Goal: Task Accomplishment & Management: Manage account settings

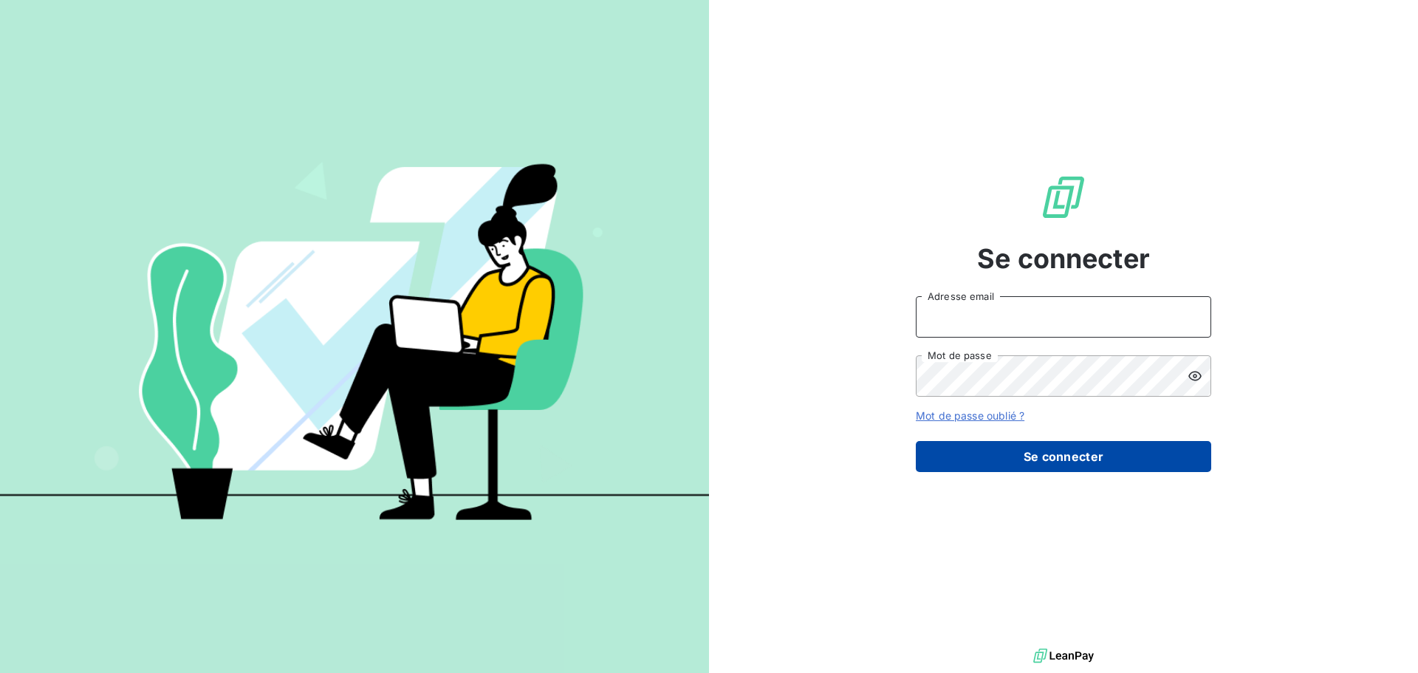
type input "[EMAIL_ADDRESS][DOMAIN_NAME]"
click at [1056, 459] on button "Se connecter" at bounding box center [1063, 456] width 295 height 31
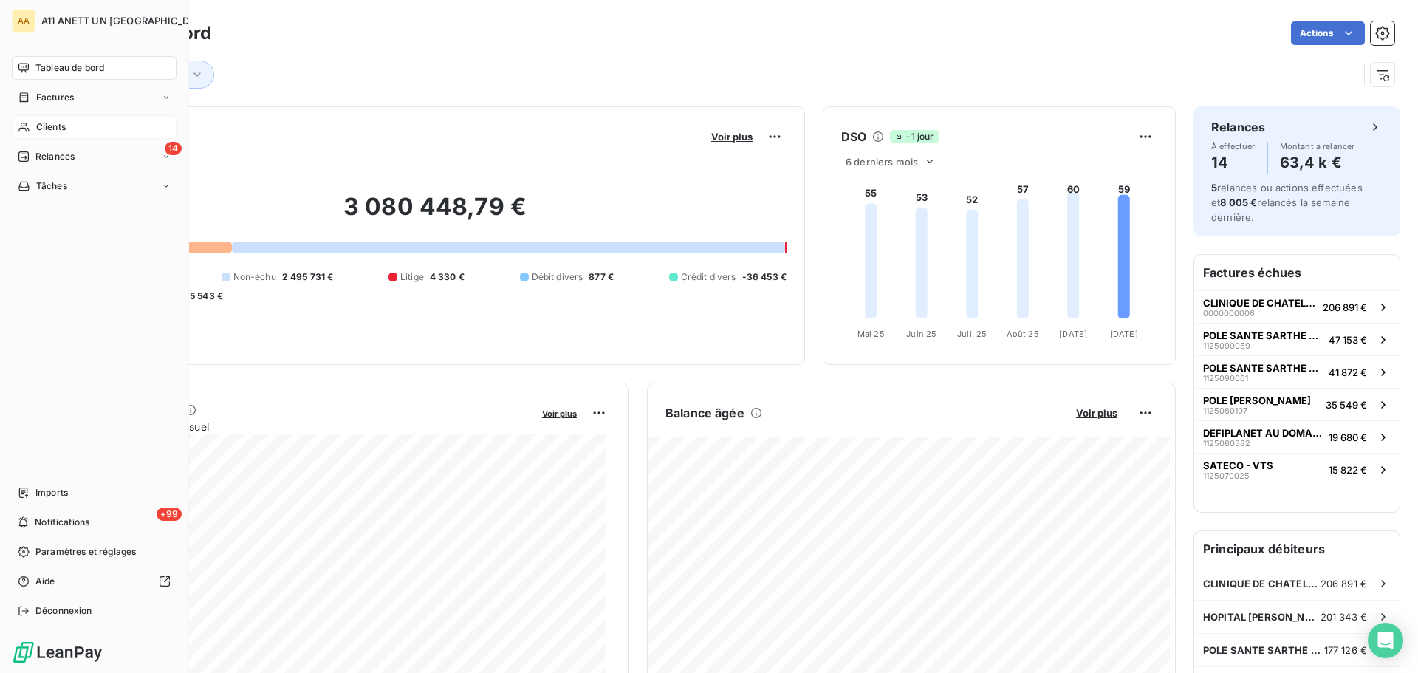
click at [27, 129] on icon at bounding box center [23, 128] width 10 height 10
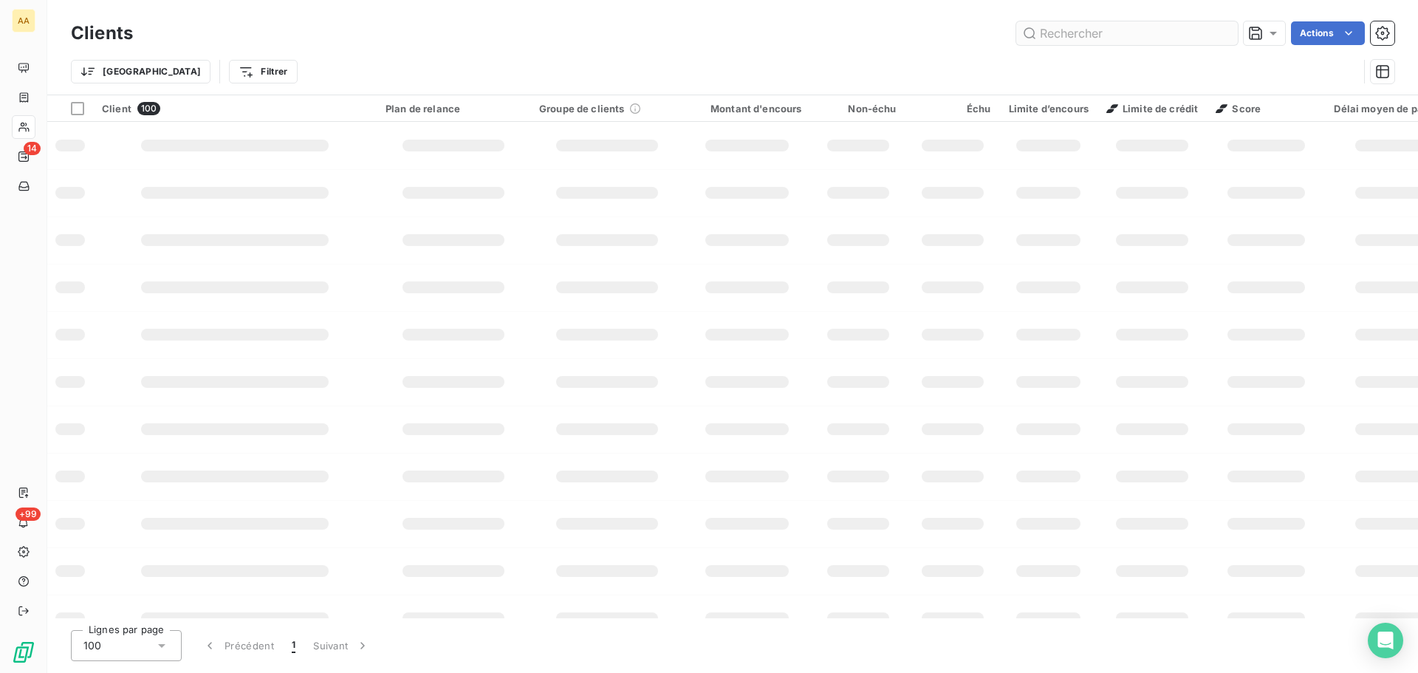
click at [1053, 32] on input "text" at bounding box center [1127, 33] width 222 height 24
click at [1053, 32] on input "1003" at bounding box center [1127, 33] width 222 height 24
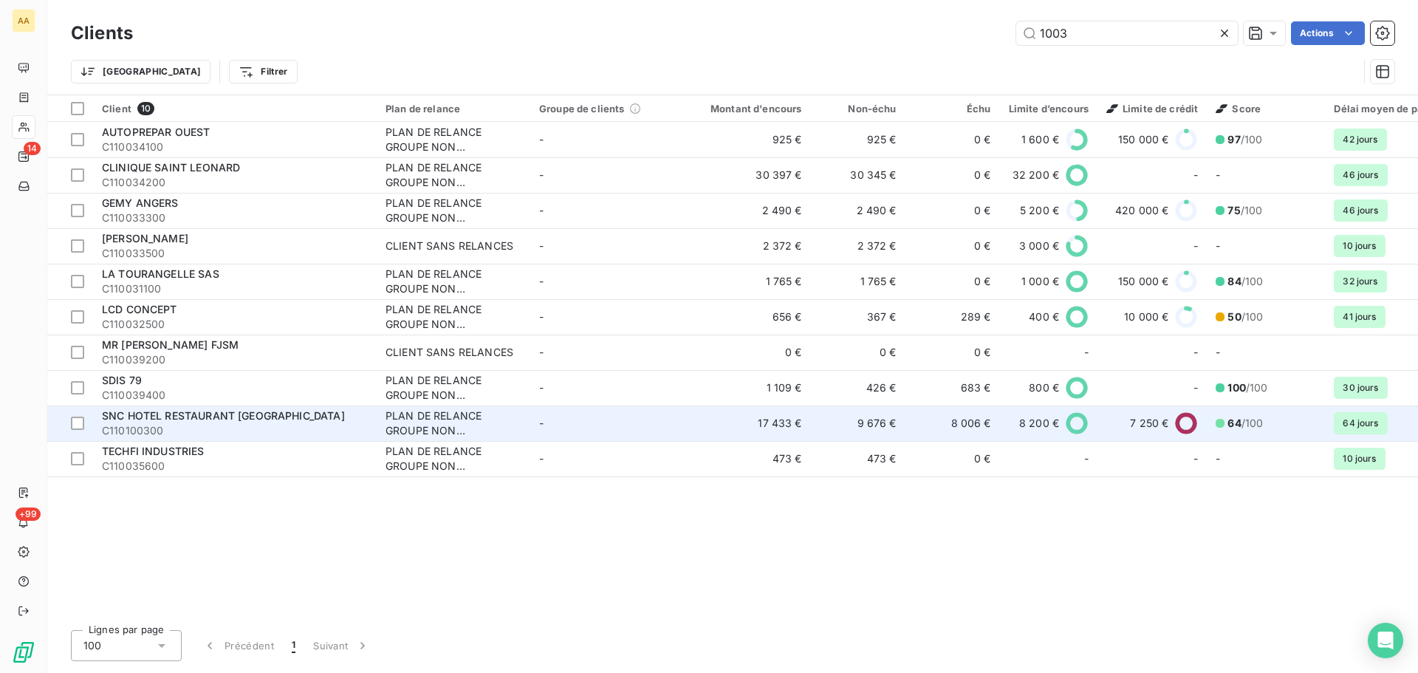
type input "1003"
click at [148, 420] on span "SNC HOTEL RESTAURANT [GEOGRAPHIC_DATA]" at bounding box center [223, 415] width 243 height 13
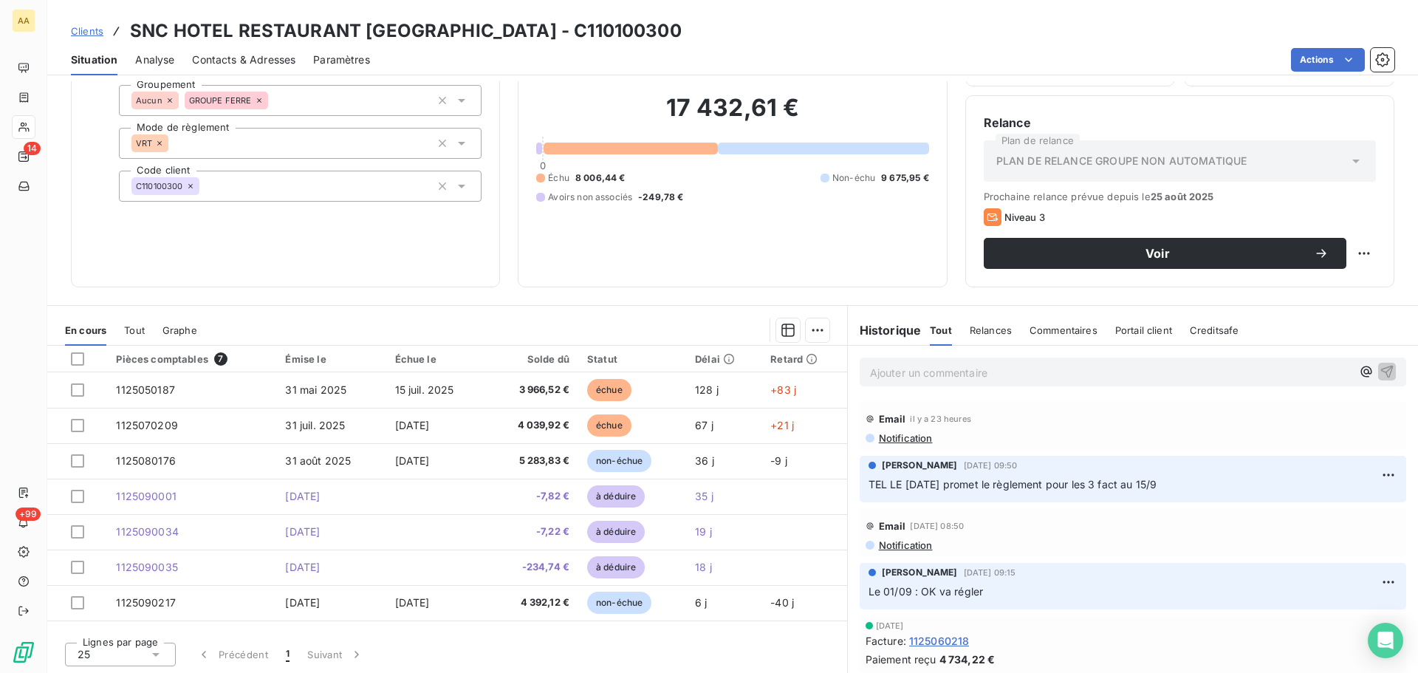
scroll to position [100, 0]
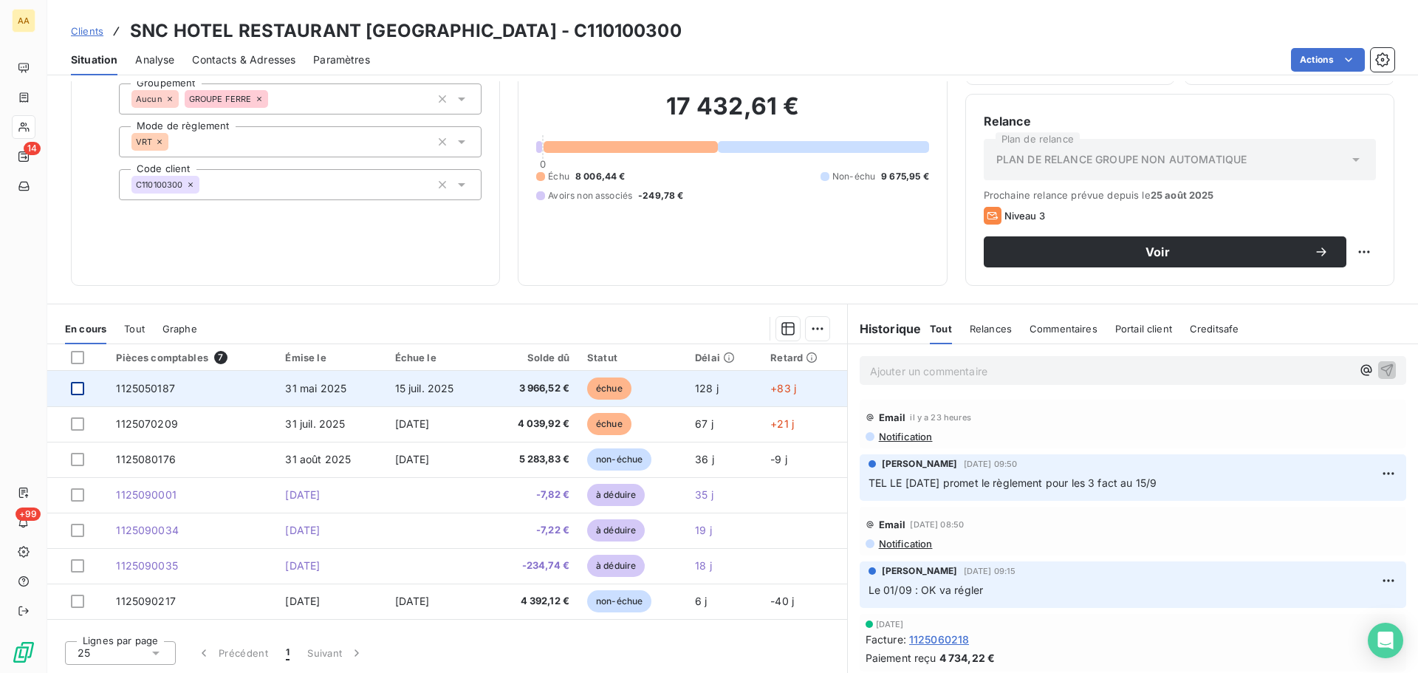
click at [78, 392] on div at bounding box center [77, 388] width 13 height 13
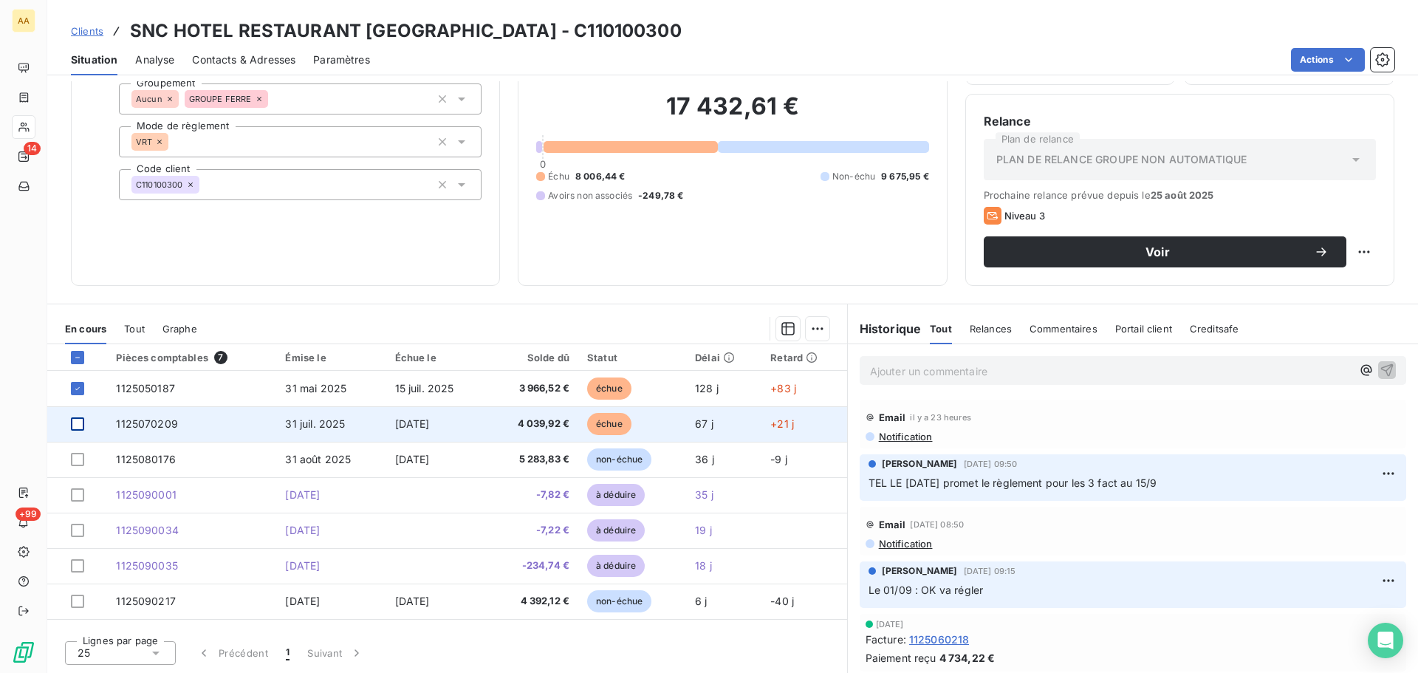
click at [78, 427] on div at bounding box center [77, 423] width 13 height 13
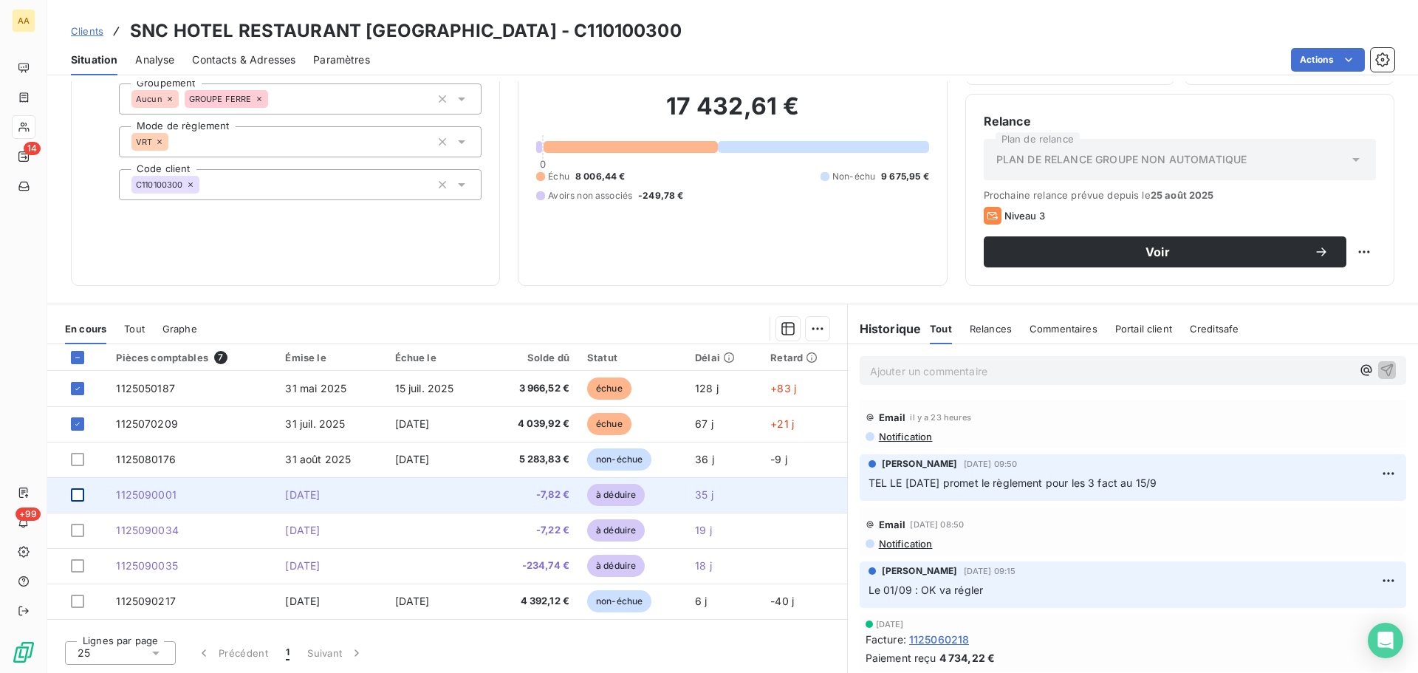
click at [81, 495] on div at bounding box center [77, 494] width 13 height 13
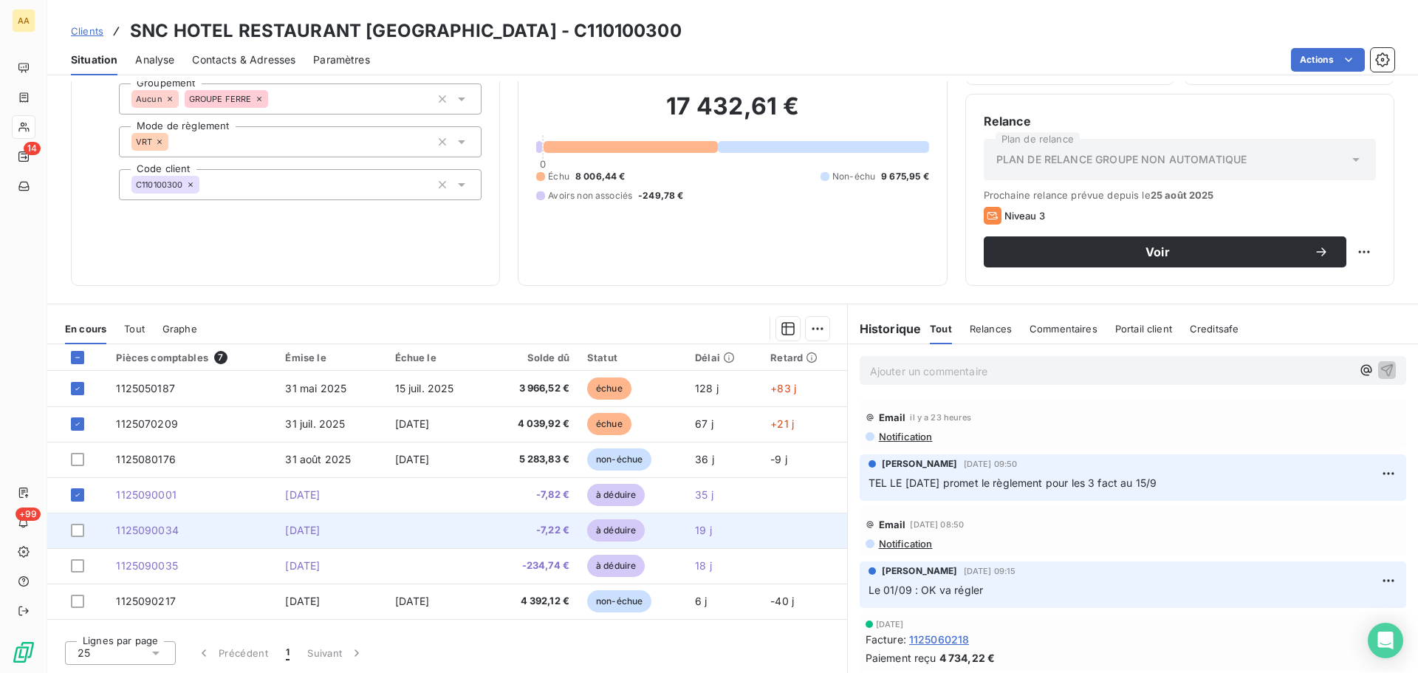
click at [78, 537] on td at bounding box center [77, 530] width 60 height 35
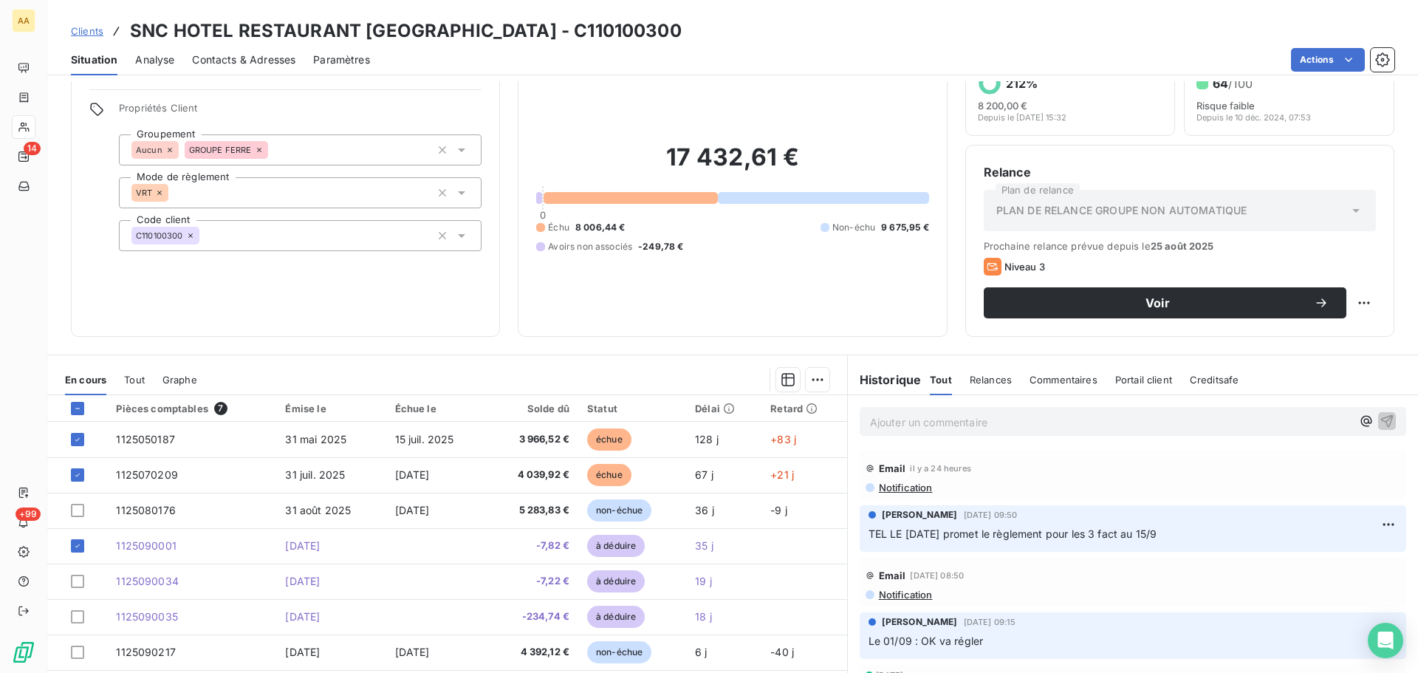
scroll to position [74, 0]
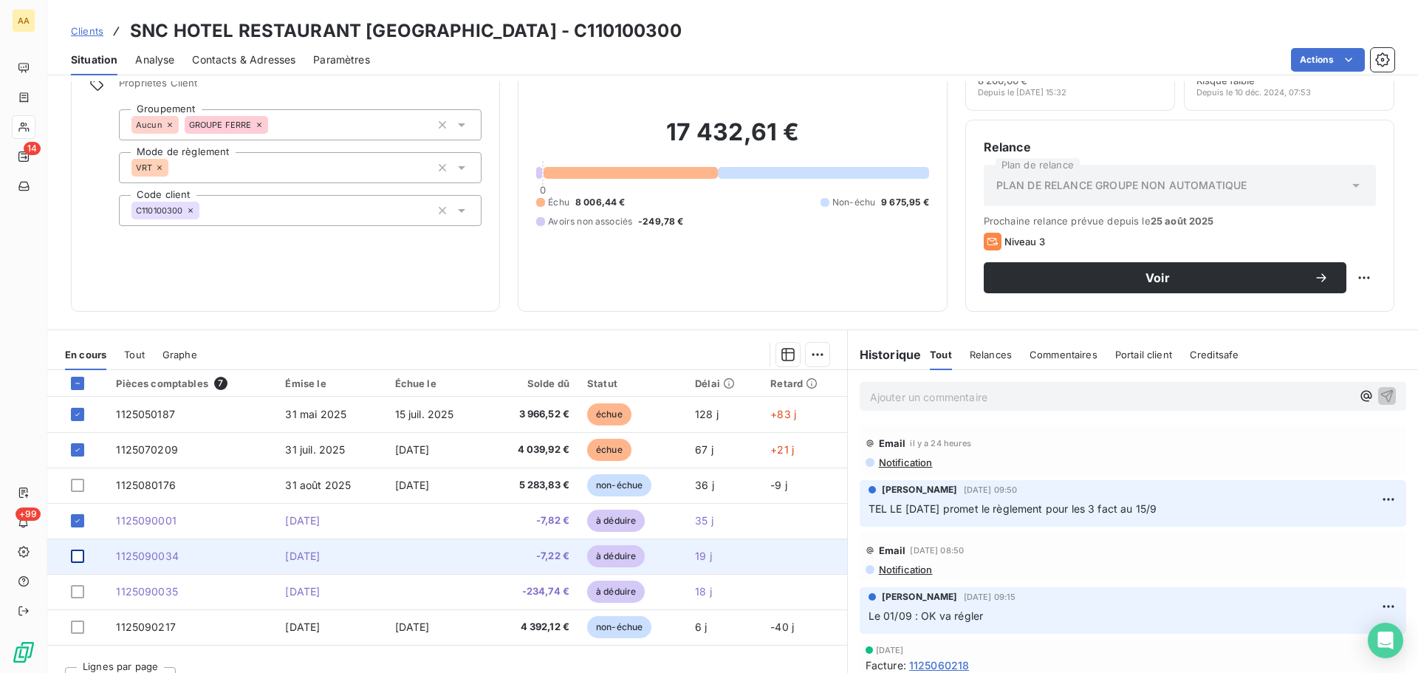
click at [78, 558] on div at bounding box center [77, 556] width 13 height 13
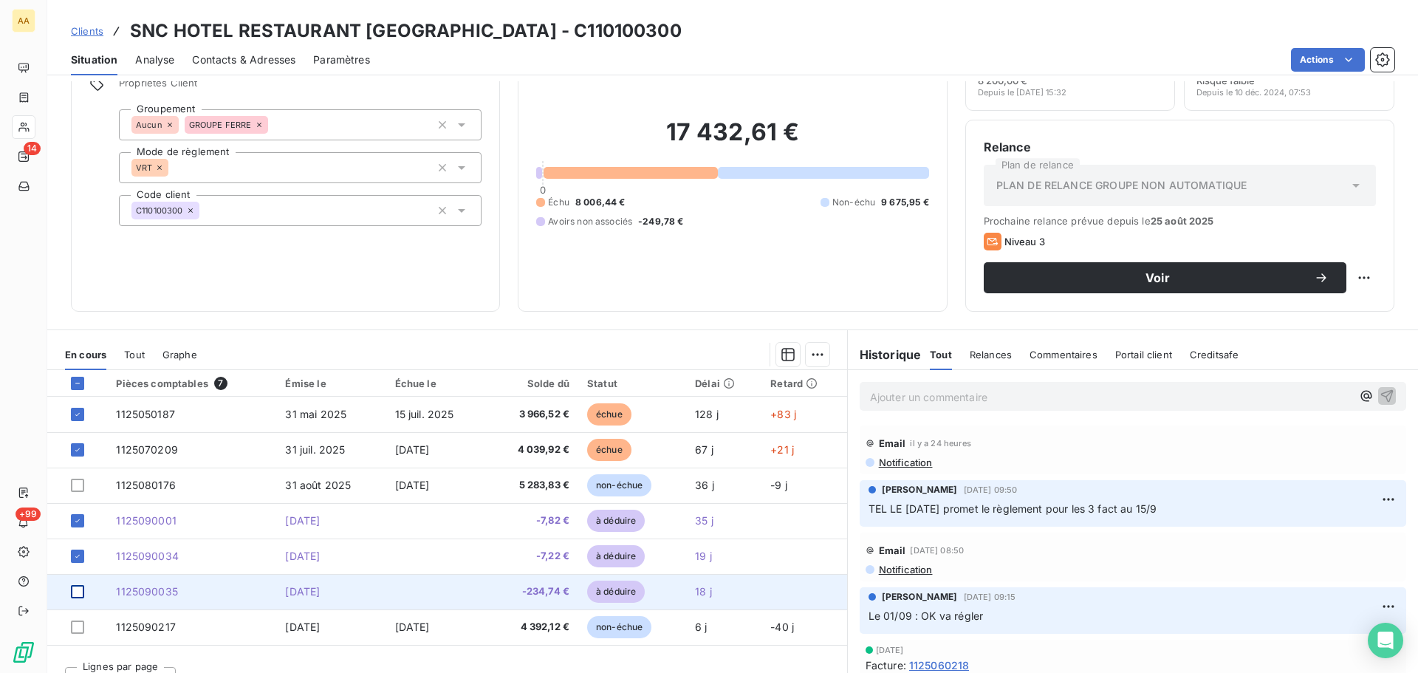
click at [78, 594] on div at bounding box center [77, 591] width 13 height 13
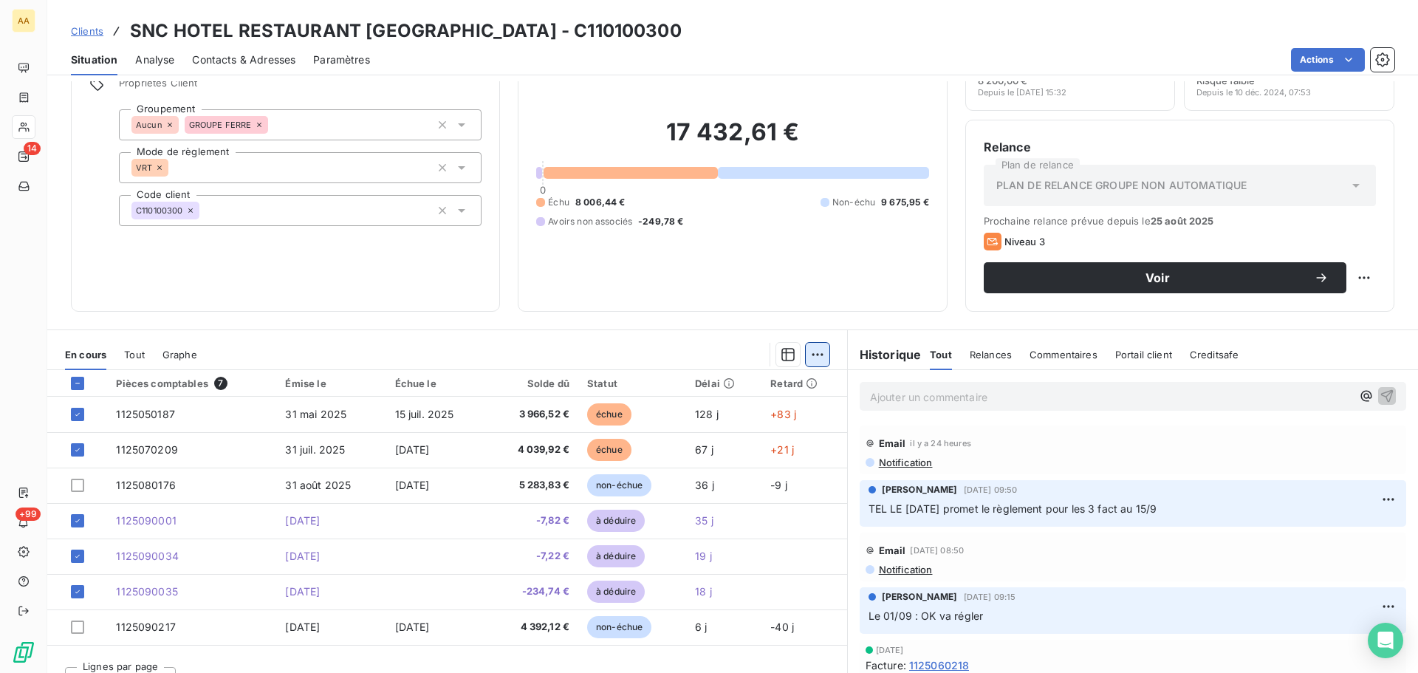
click at [810, 358] on html "AA 14 +99 Clients SNC HOTEL RESTAURANT [GEOGRAPHIC_DATA] - C110100300 Situation…" at bounding box center [709, 336] width 1418 height 673
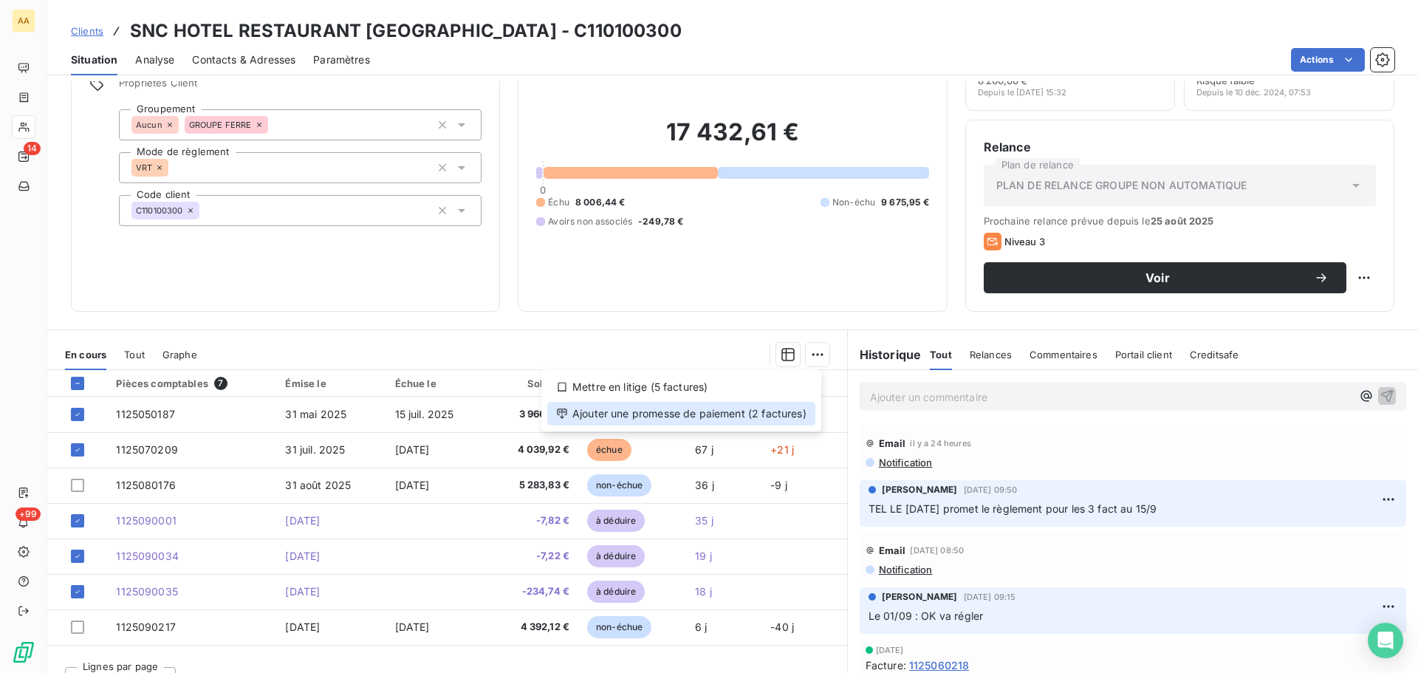
click at [775, 414] on div "Ajouter une promesse de paiement (2 factures)" at bounding box center [681, 414] width 268 height 24
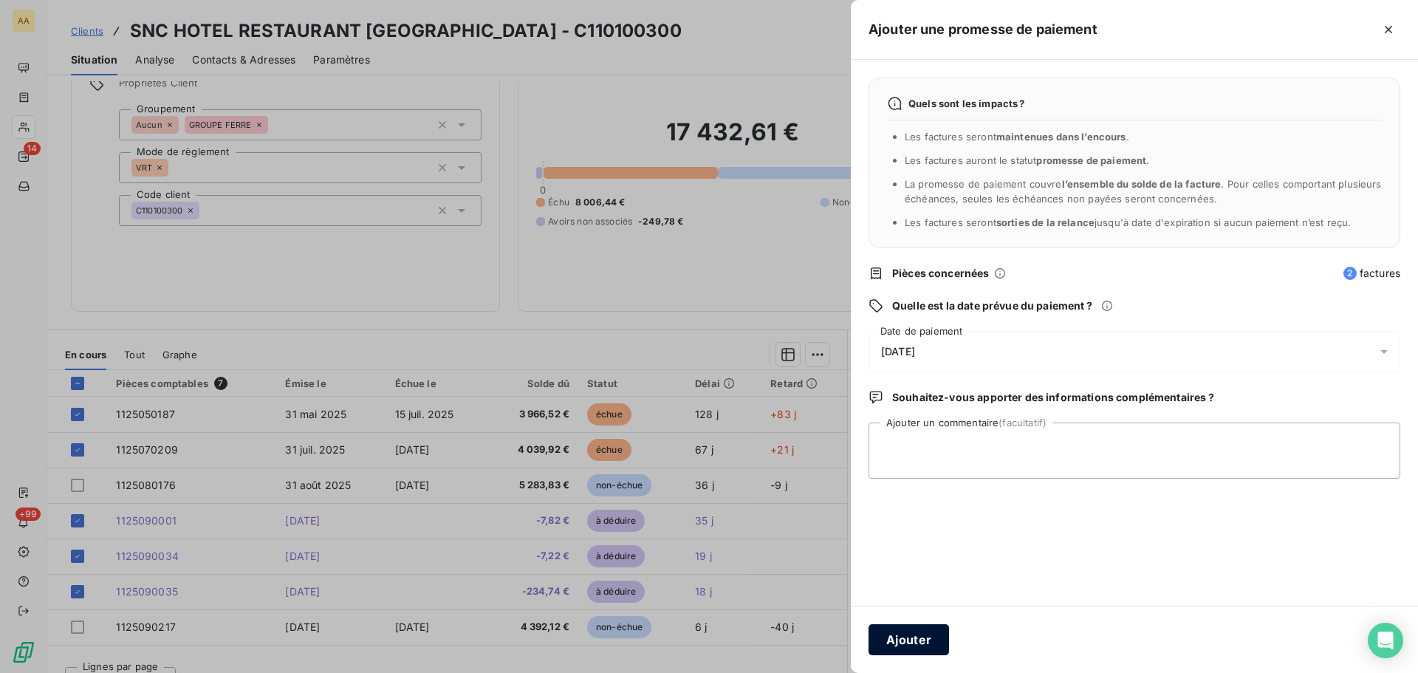
click at [910, 643] on button "Ajouter" at bounding box center [909, 639] width 81 height 31
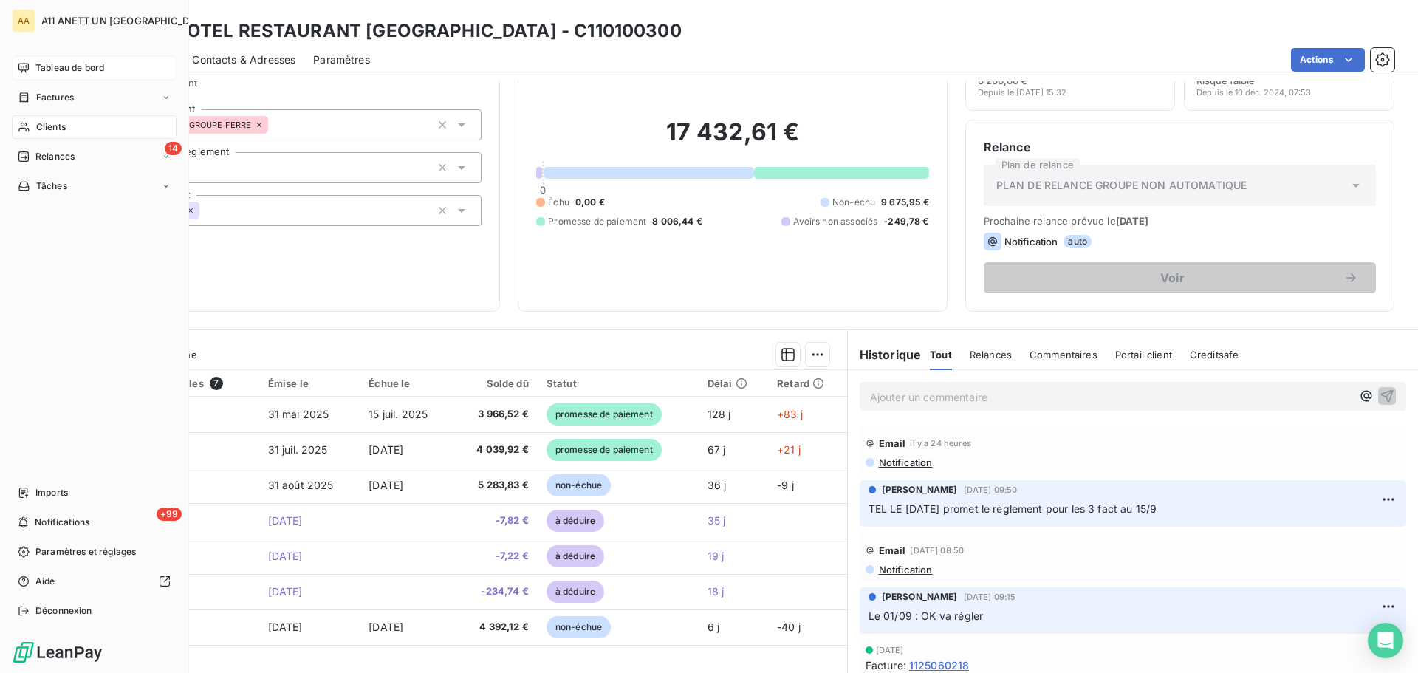
click at [48, 72] on span "Tableau de bord" at bounding box center [69, 67] width 69 height 13
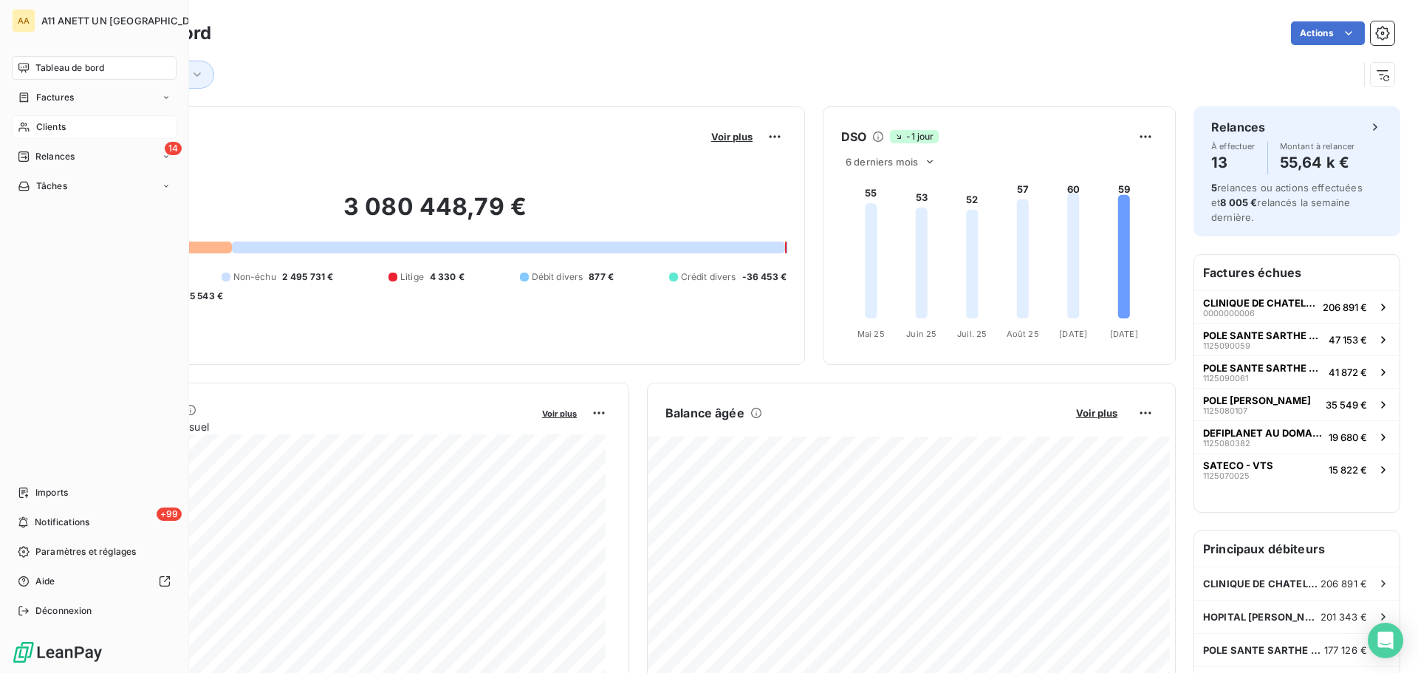
click at [42, 128] on span "Clients" at bounding box center [51, 126] width 30 height 13
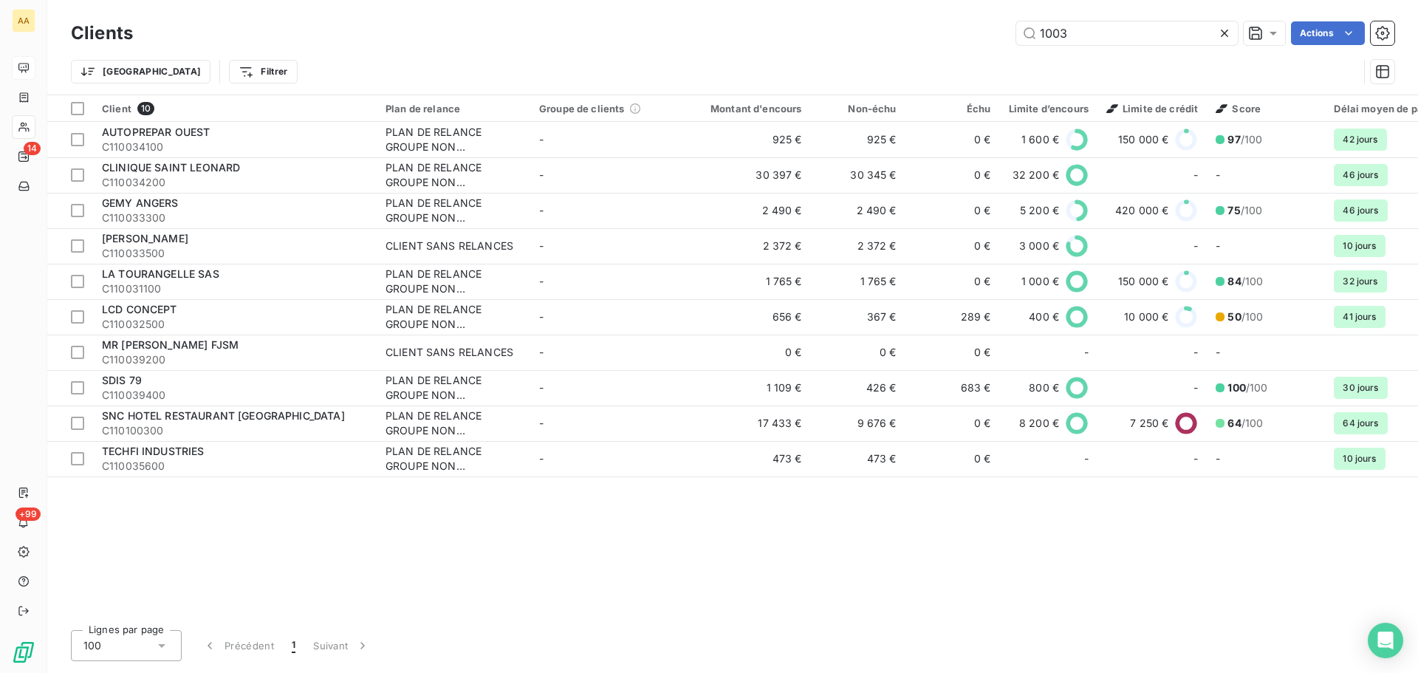
drag, startPoint x: 1094, startPoint y: 26, endPoint x: 939, endPoint y: 38, distance: 155.6
click at [939, 38] on div "1003 Actions" at bounding box center [773, 33] width 1244 height 24
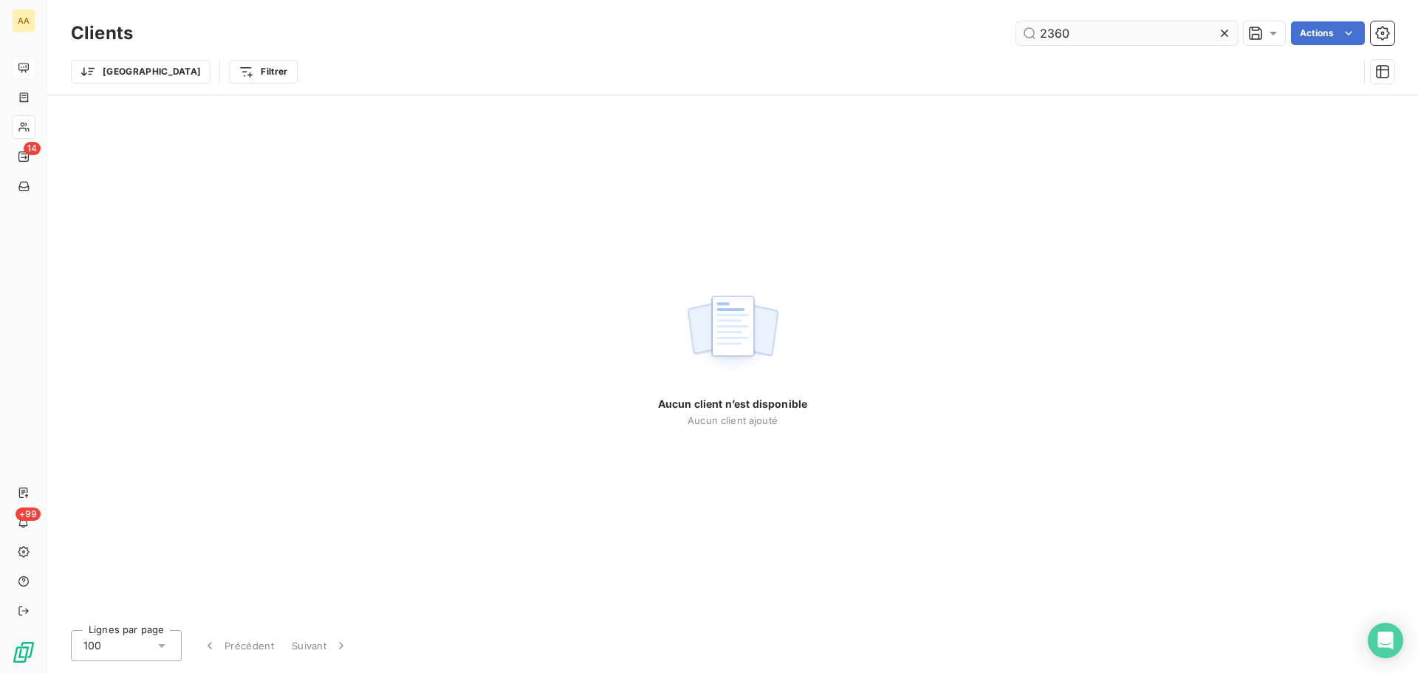
click at [1084, 33] on input "2360" at bounding box center [1127, 33] width 222 height 24
type input "2360"
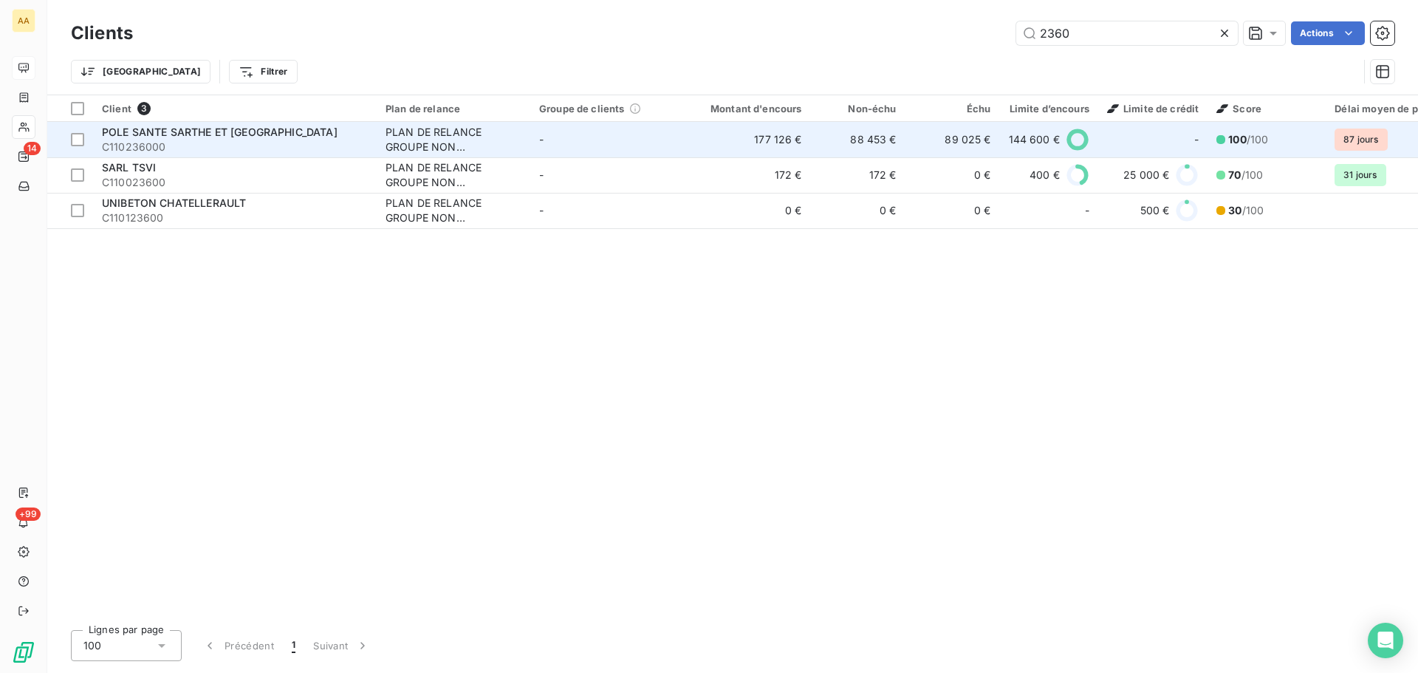
click at [238, 129] on span "POLE SANTE SARTHE ET [GEOGRAPHIC_DATA]" at bounding box center [220, 132] width 236 height 13
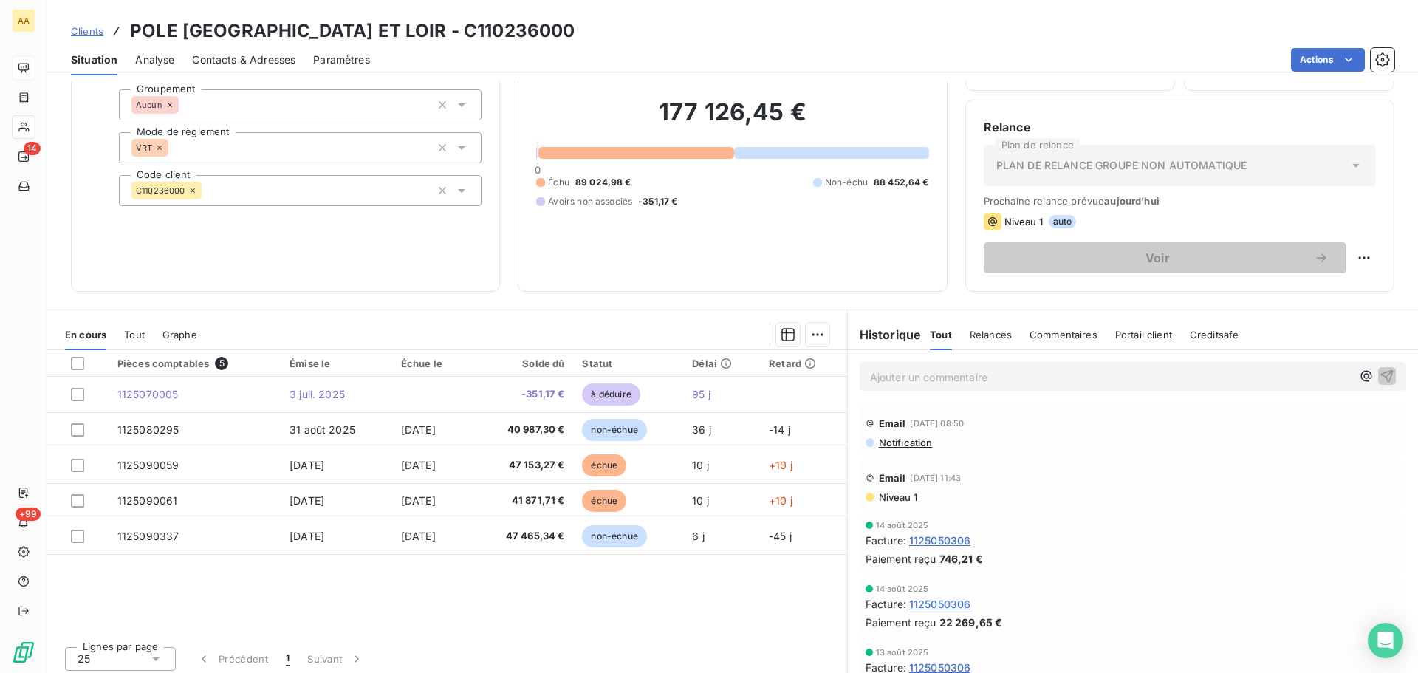
scroll to position [100, 0]
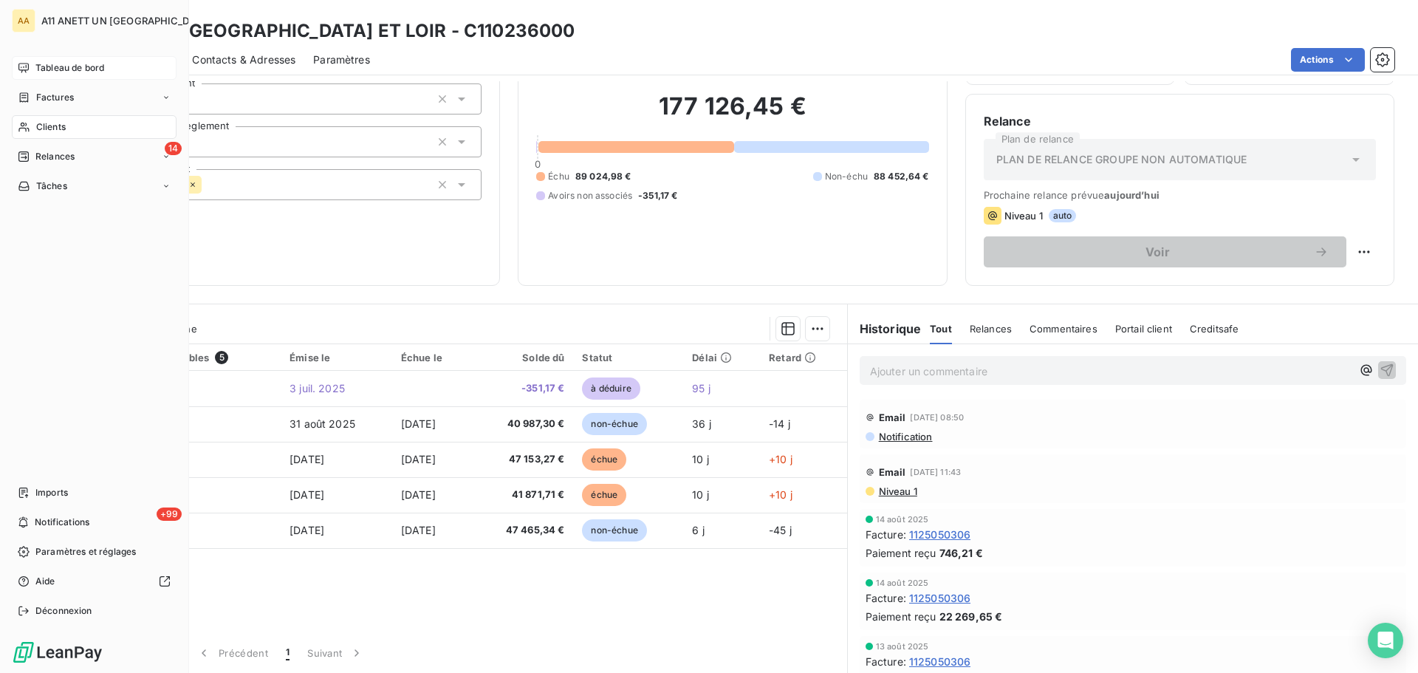
click at [55, 126] on span "Clients" at bounding box center [51, 126] width 30 height 13
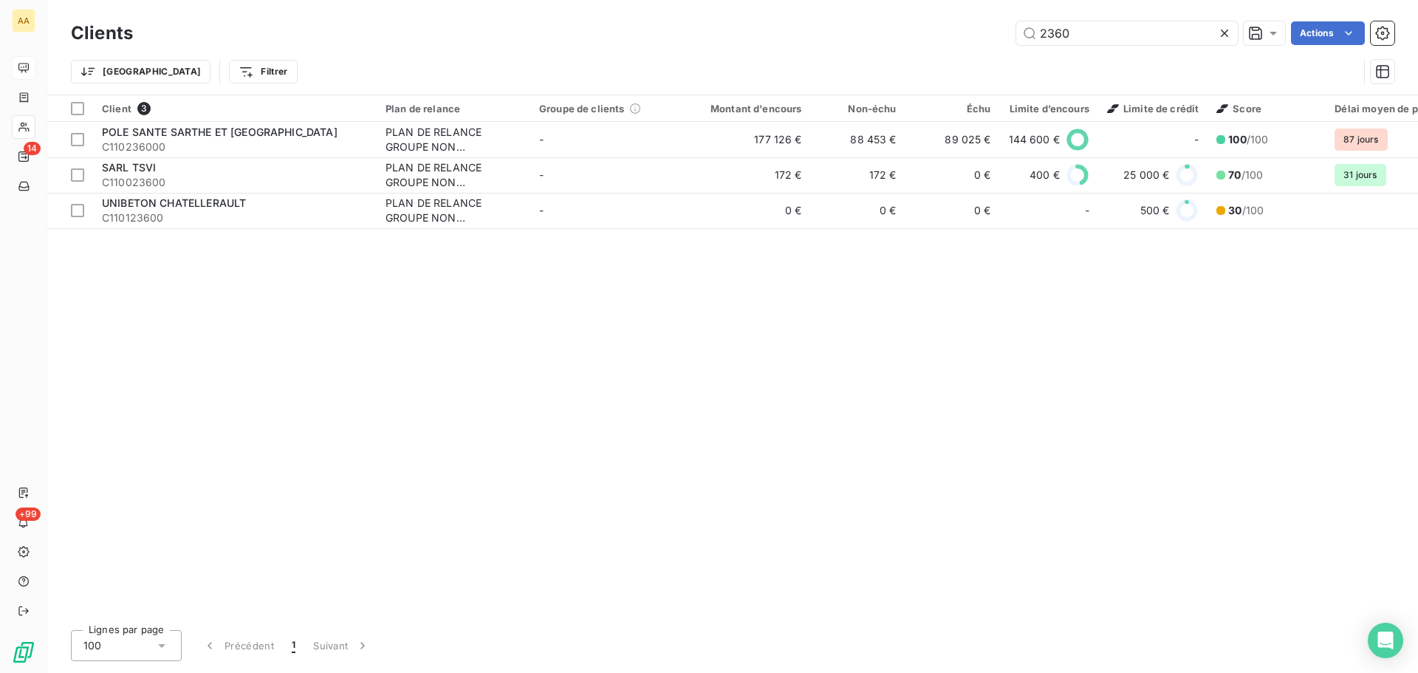
drag, startPoint x: 1085, startPoint y: 33, endPoint x: 910, endPoint y: 55, distance: 176.6
click at [910, 55] on div "Clients 2360 Actions Trier Filtrer" at bounding box center [733, 56] width 1324 height 77
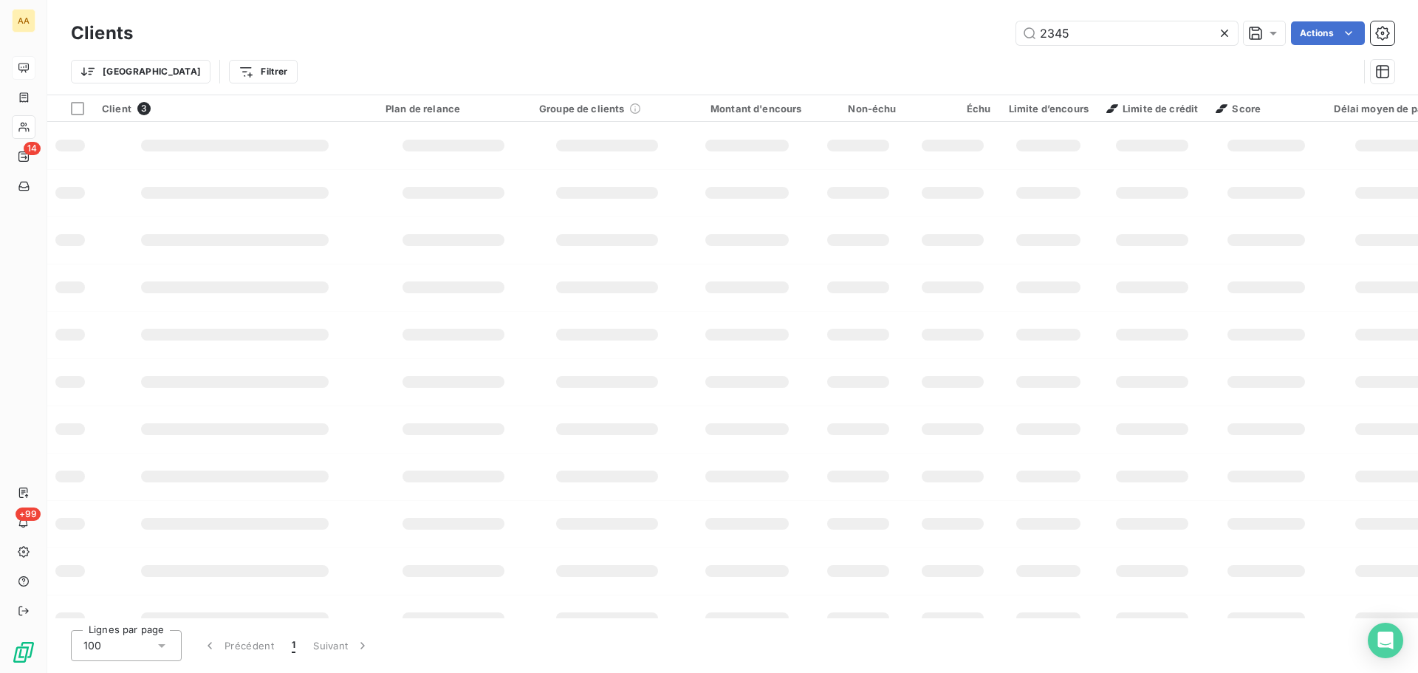
type input "2345"
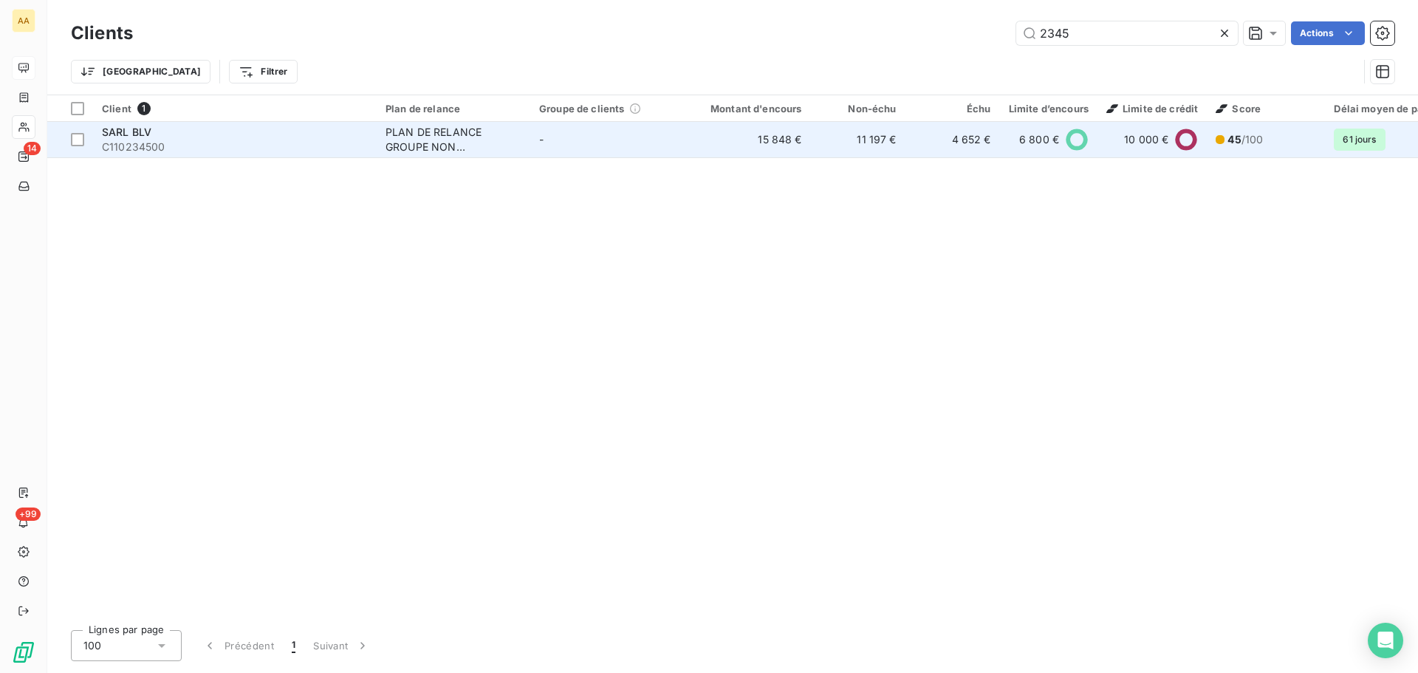
click at [178, 140] on span "C110234500" at bounding box center [235, 147] width 266 height 15
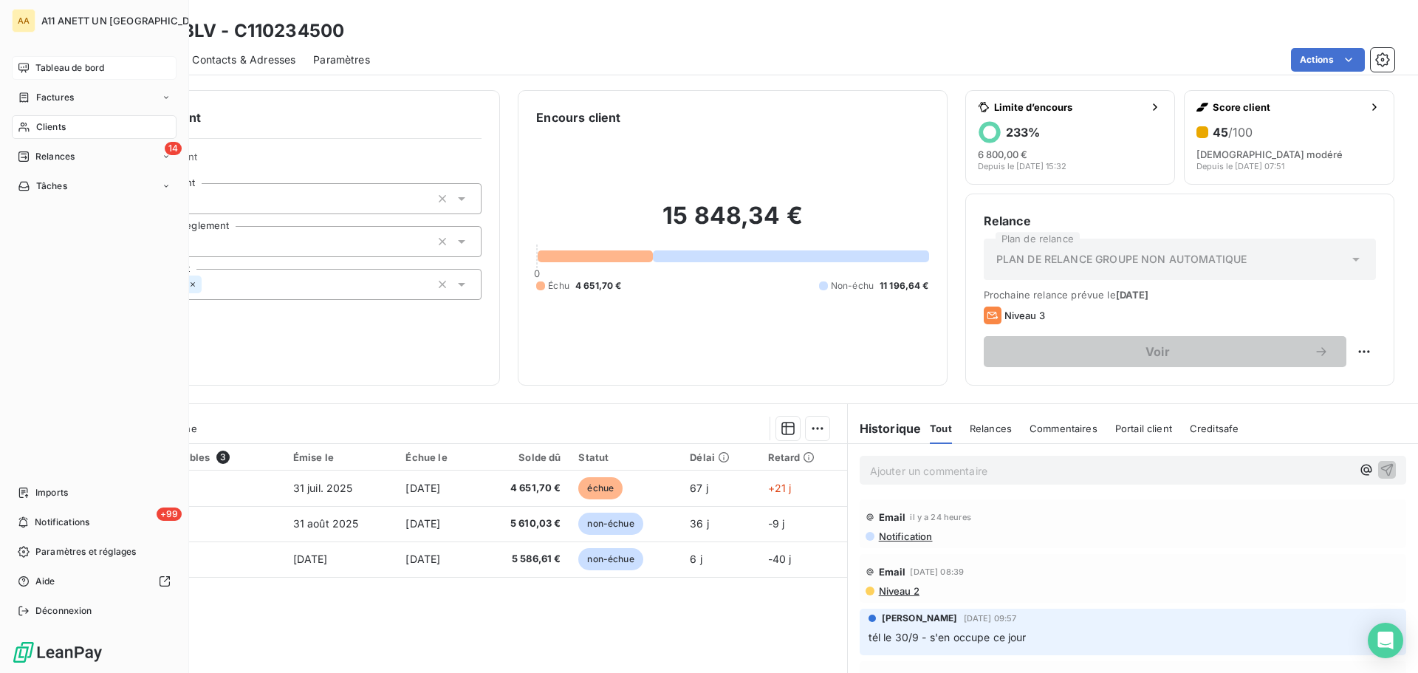
click at [90, 64] on span "Tableau de bord" at bounding box center [69, 67] width 69 height 13
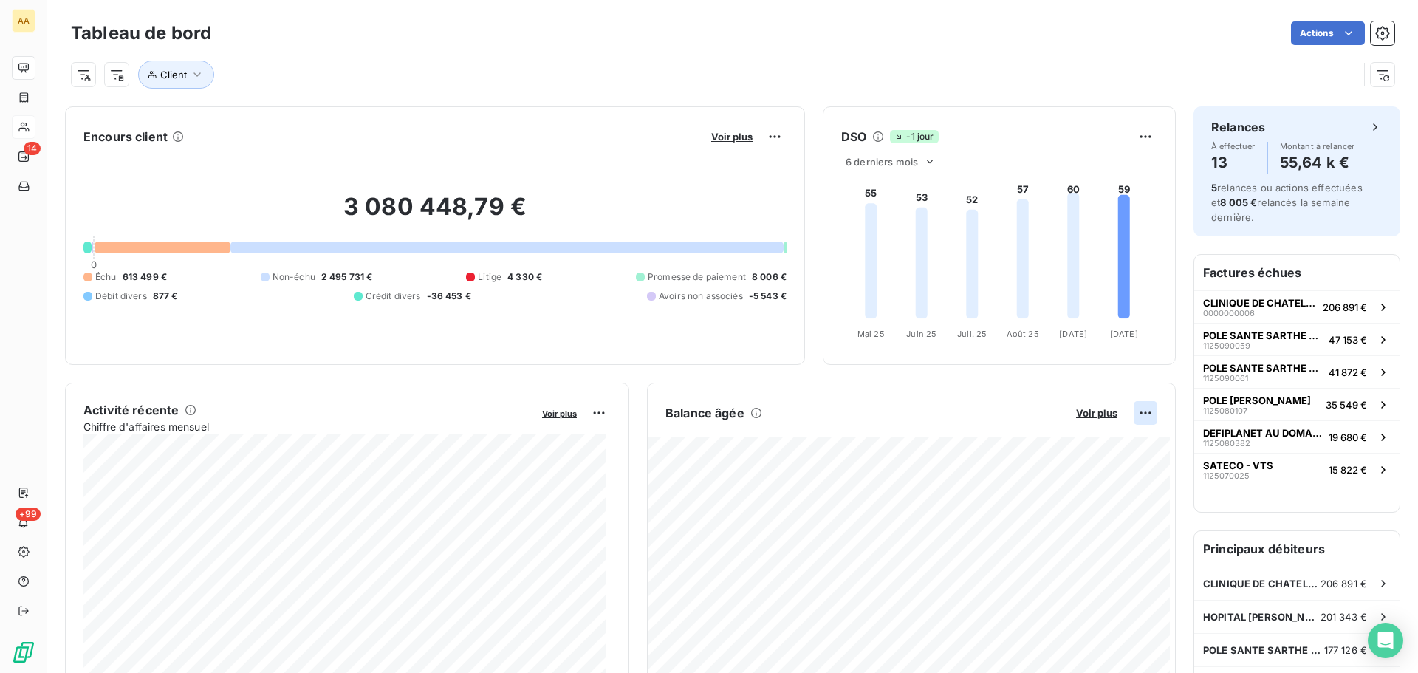
click at [1133, 413] on html "AA 14 +99 Tableau de bord Actions Client Encours client Voir plus 3 080 448,79 …" at bounding box center [709, 336] width 1418 height 673
click at [1140, 138] on html "AA 14 +99 Tableau de bord Actions Client Encours client Voir plus 3 080 448,79 …" at bounding box center [709, 336] width 1418 height 673
click at [1135, 414] on html "AA 14 +99 Tableau de bord Actions Client Encours client Voir plus 3 080 448,79 …" at bounding box center [709, 336] width 1418 height 673
click at [1137, 137] on html "AA 14 +99 Tableau de bord Actions Client Encours client Voir plus 3 080 448,79 …" at bounding box center [709, 336] width 1418 height 673
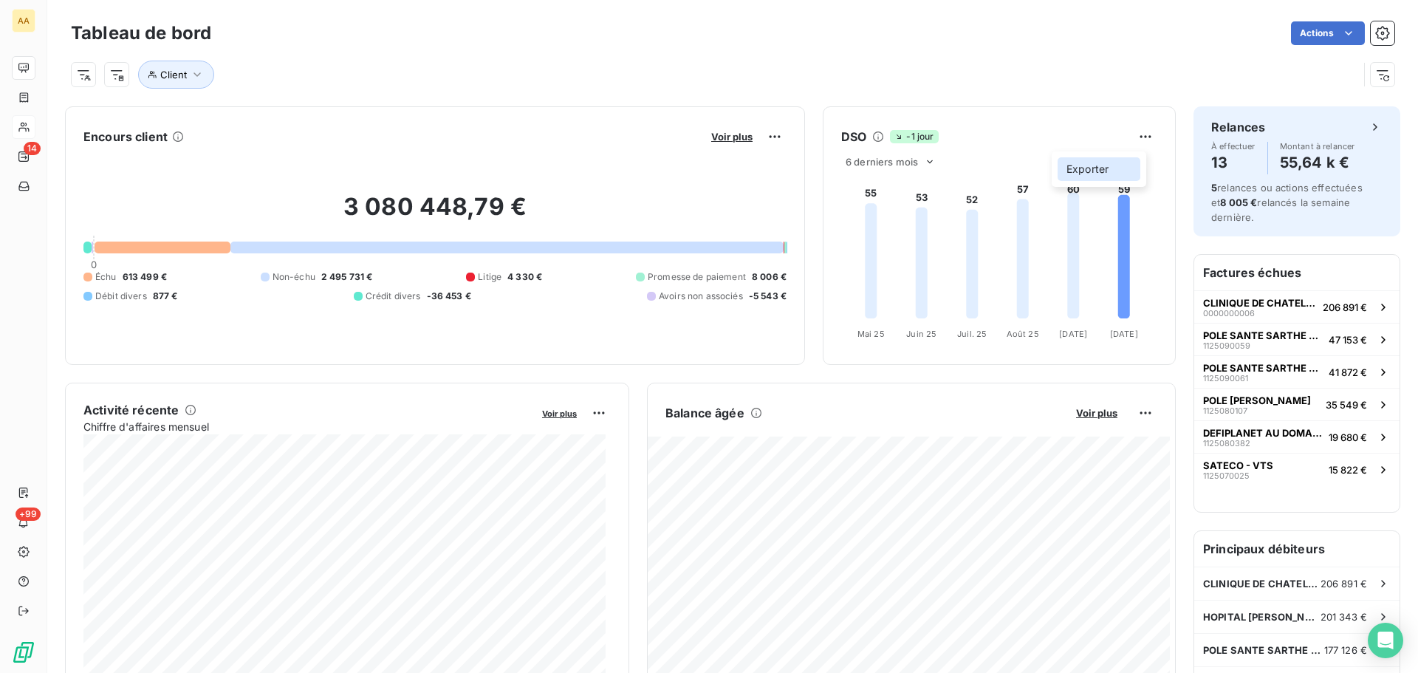
click at [1097, 174] on div "Exporter" at bounding box center [1099, 169] width 83 height 24
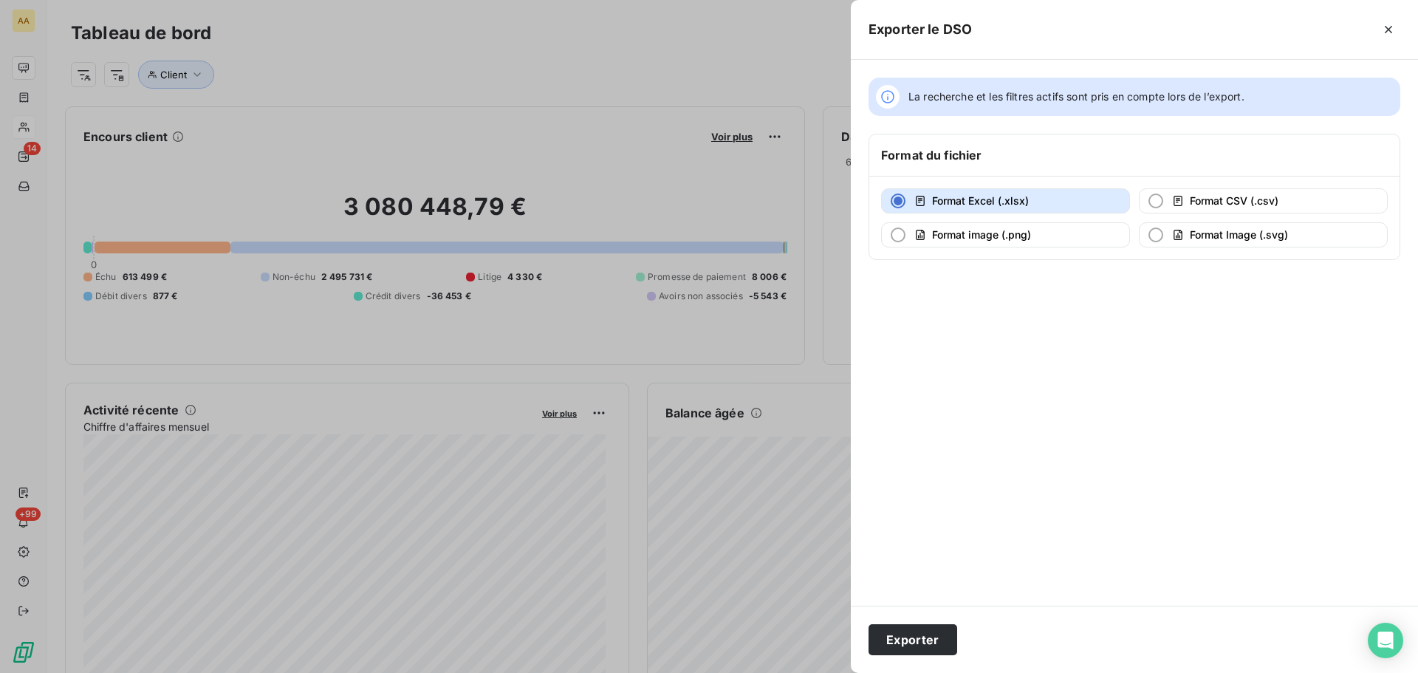
click at [623, 59] on div at bounding box center [709, 336] width 1418 height 673
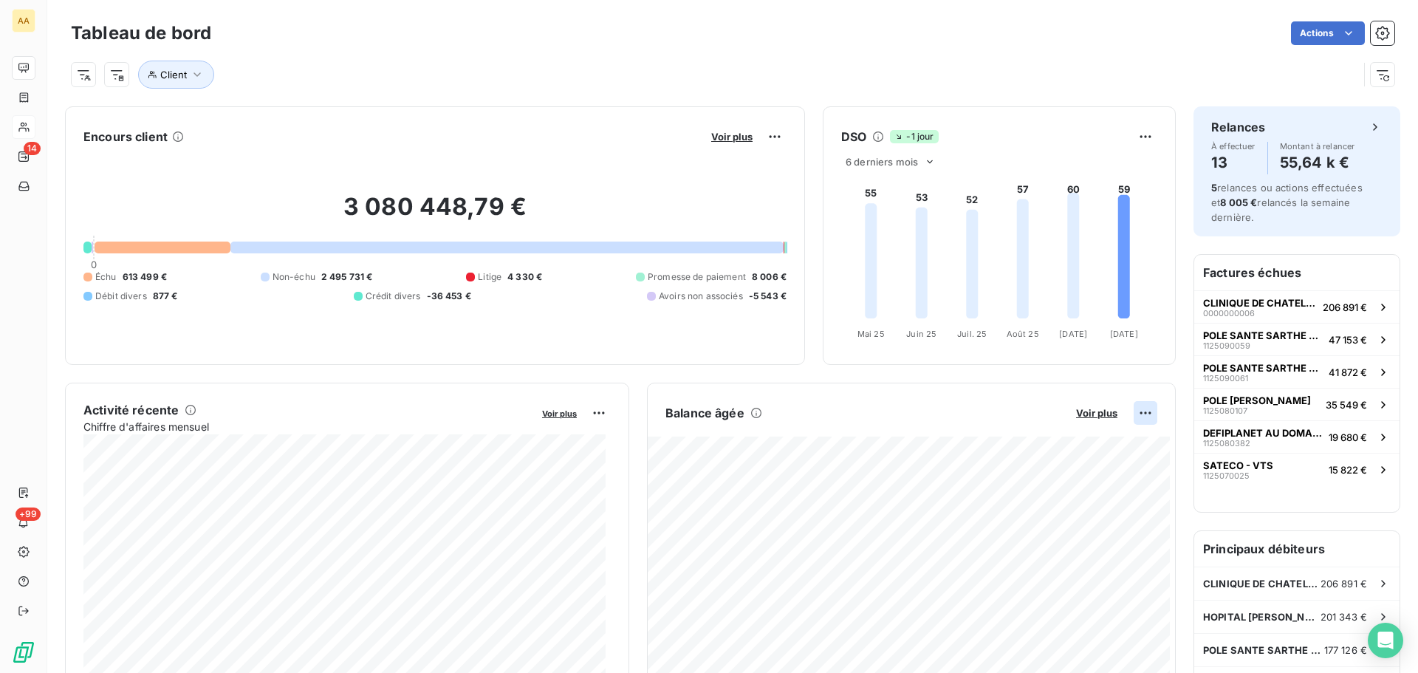
click at [1134, 415] on html "AA 14 +99 Tableau de bord Actions Client Encours client Voir plus 3 080 448,79 …" at bounding box center [709, 336] width 1418 height 673
click at [1092, 445] on div "Exporter" at bounding box center [1099, 446] width 83 height 24
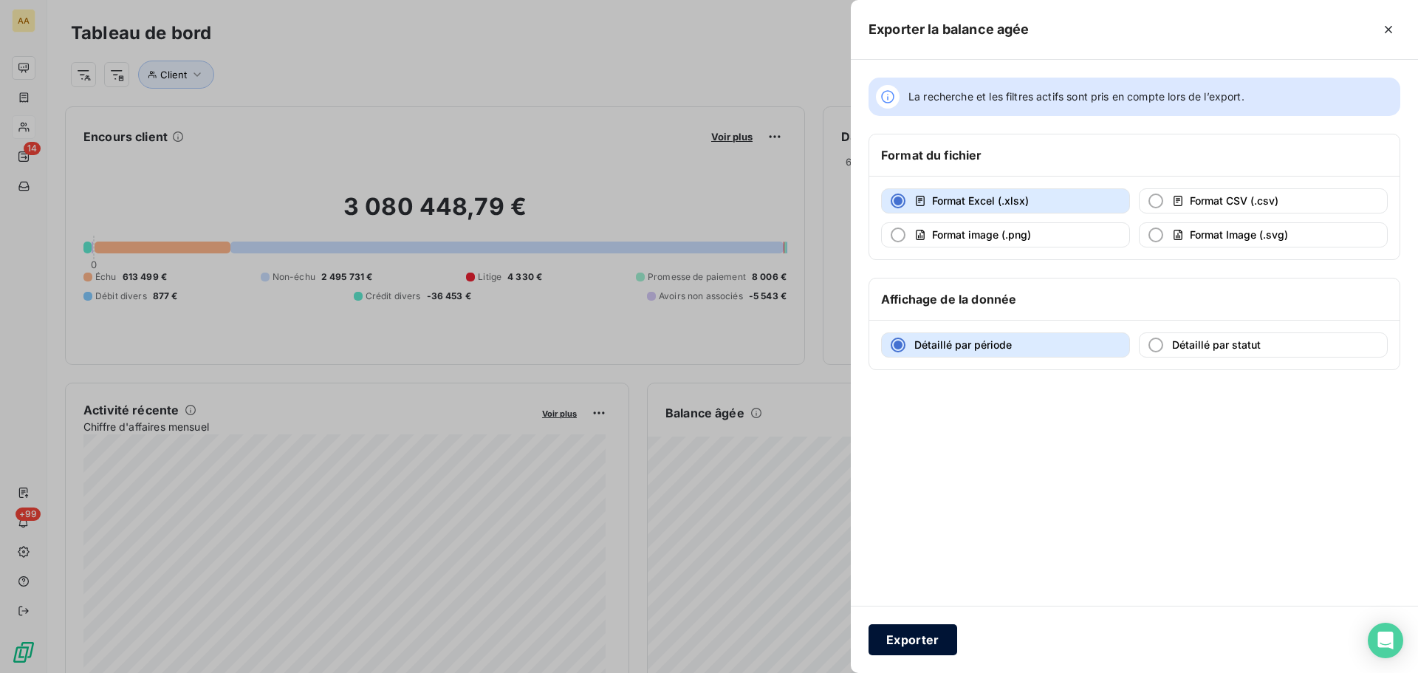
click at [900, 638] on button "Exporter" at bounding box center [913, 639] width 89 height 31
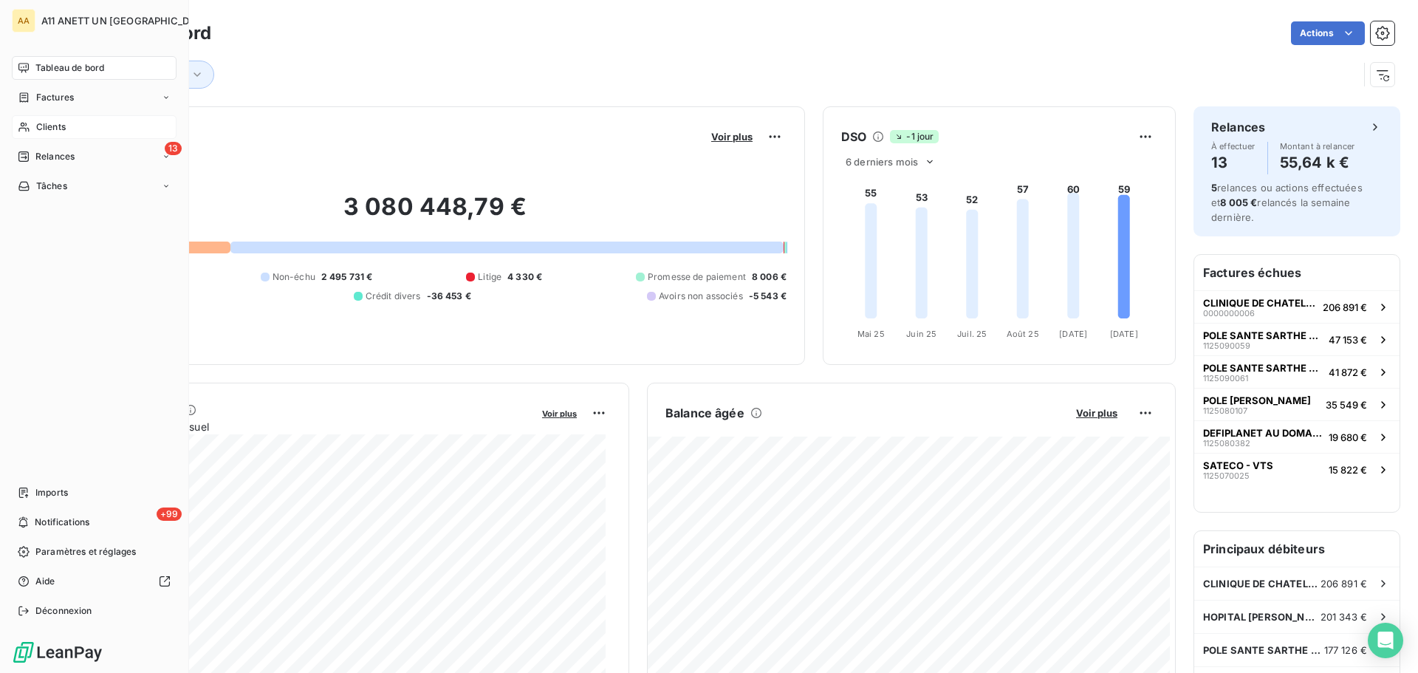
click at [46, 124] on span "Clients" at bounding box center [51, 126] width 30 height 13
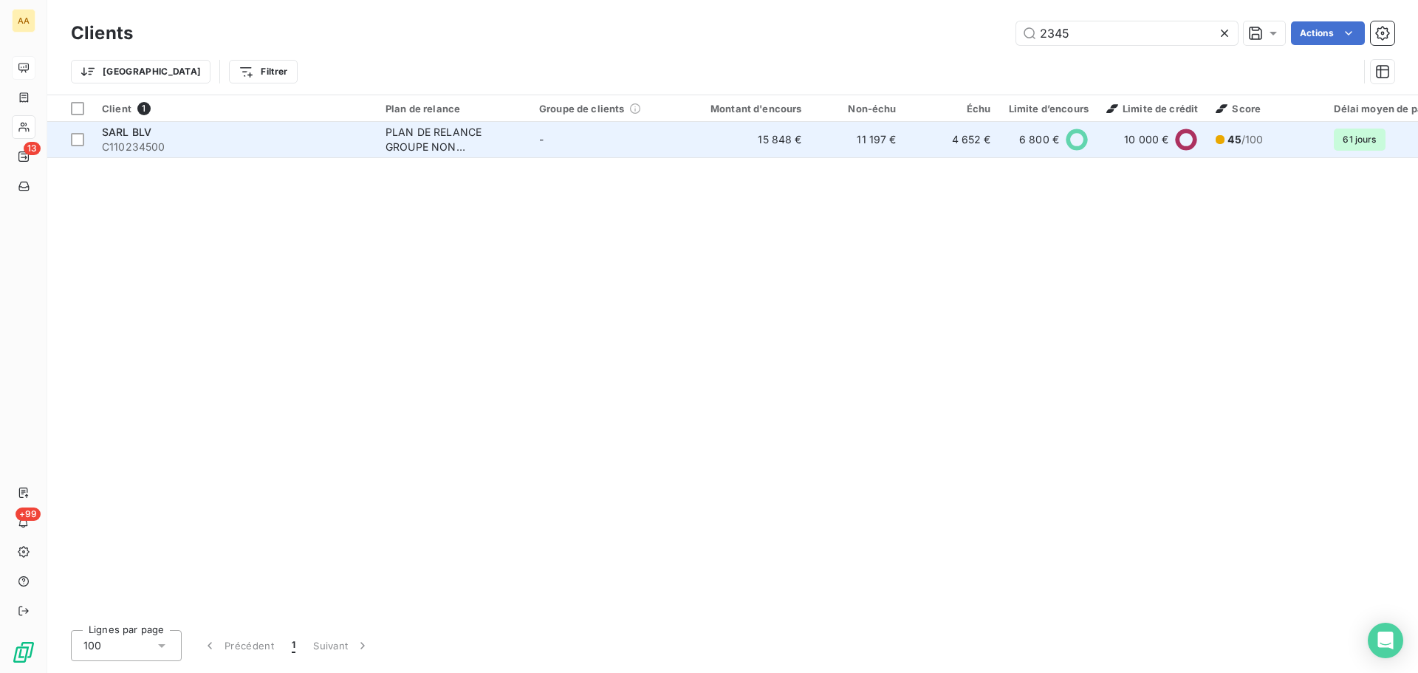
click at [140, 142] on span "C110234500" at bounding box center [235, 147] width 266 height 15
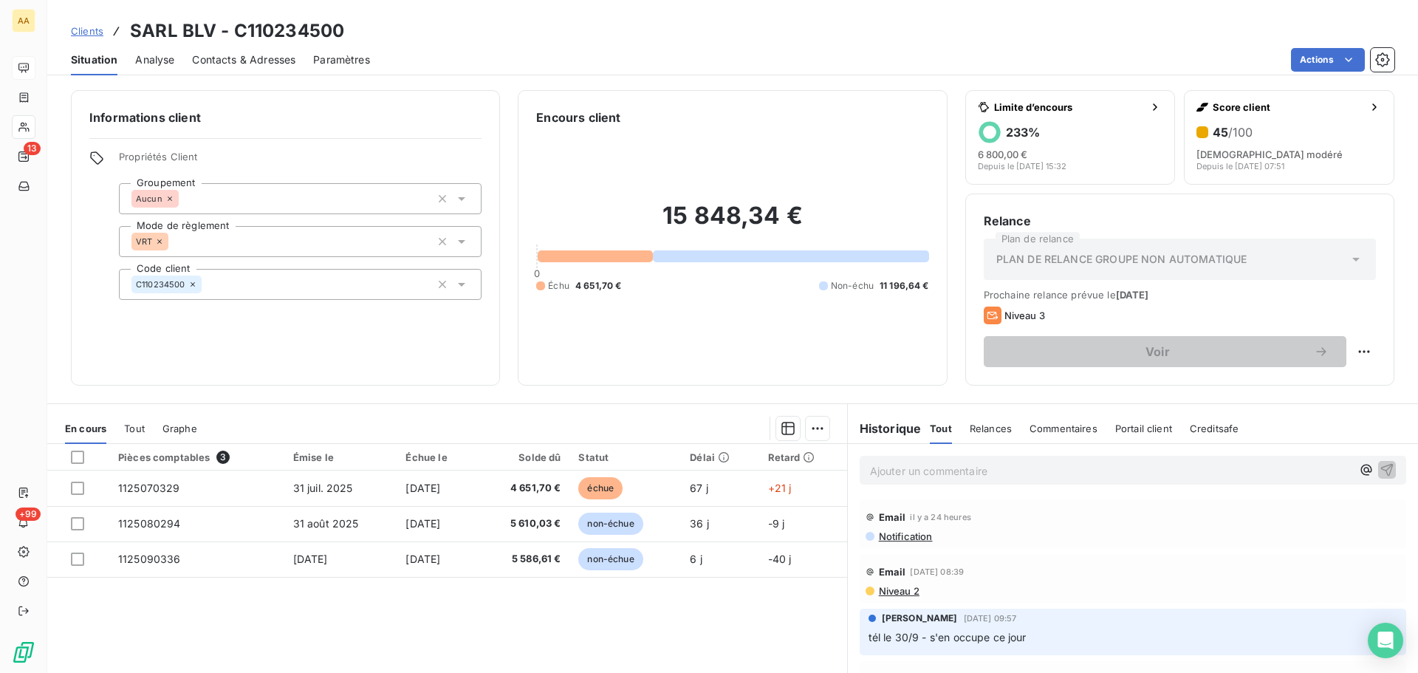
scroll to position [74, 0]
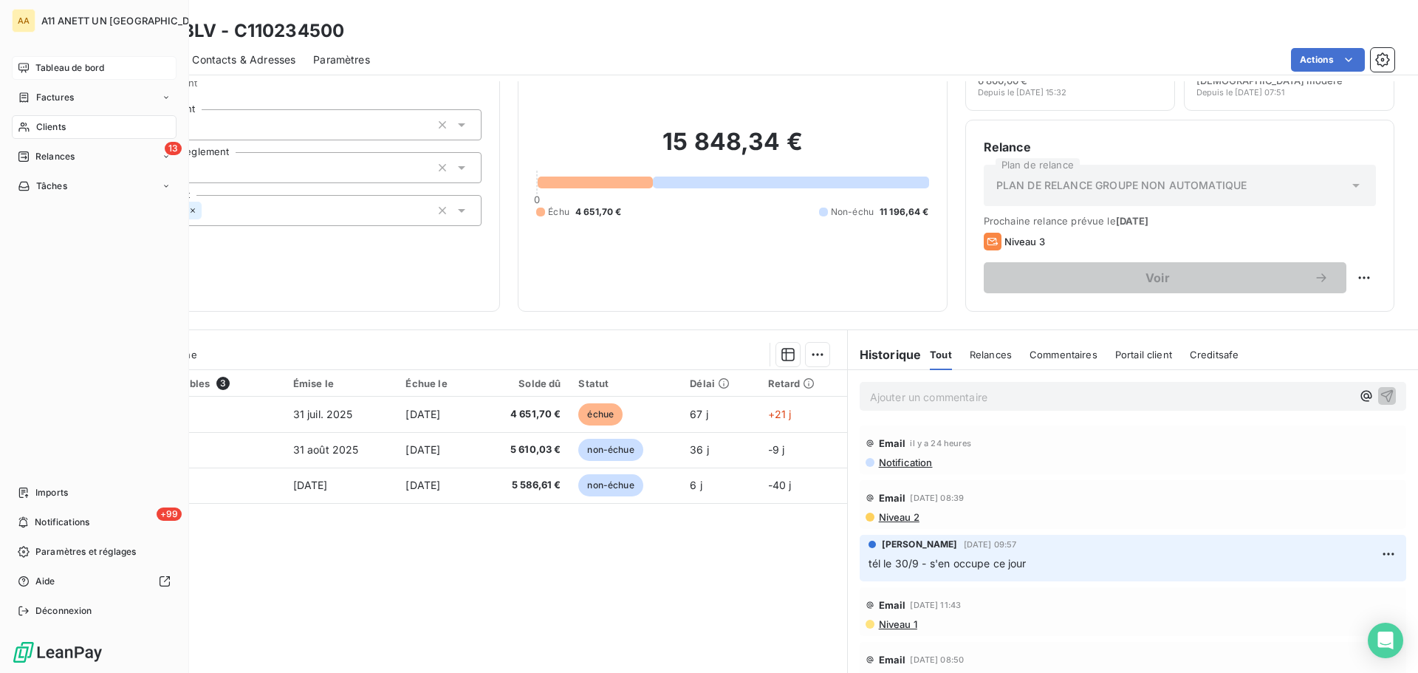
click at [49, 128] on span "Clients" at bounding box center [51, 126] width 30 height 13
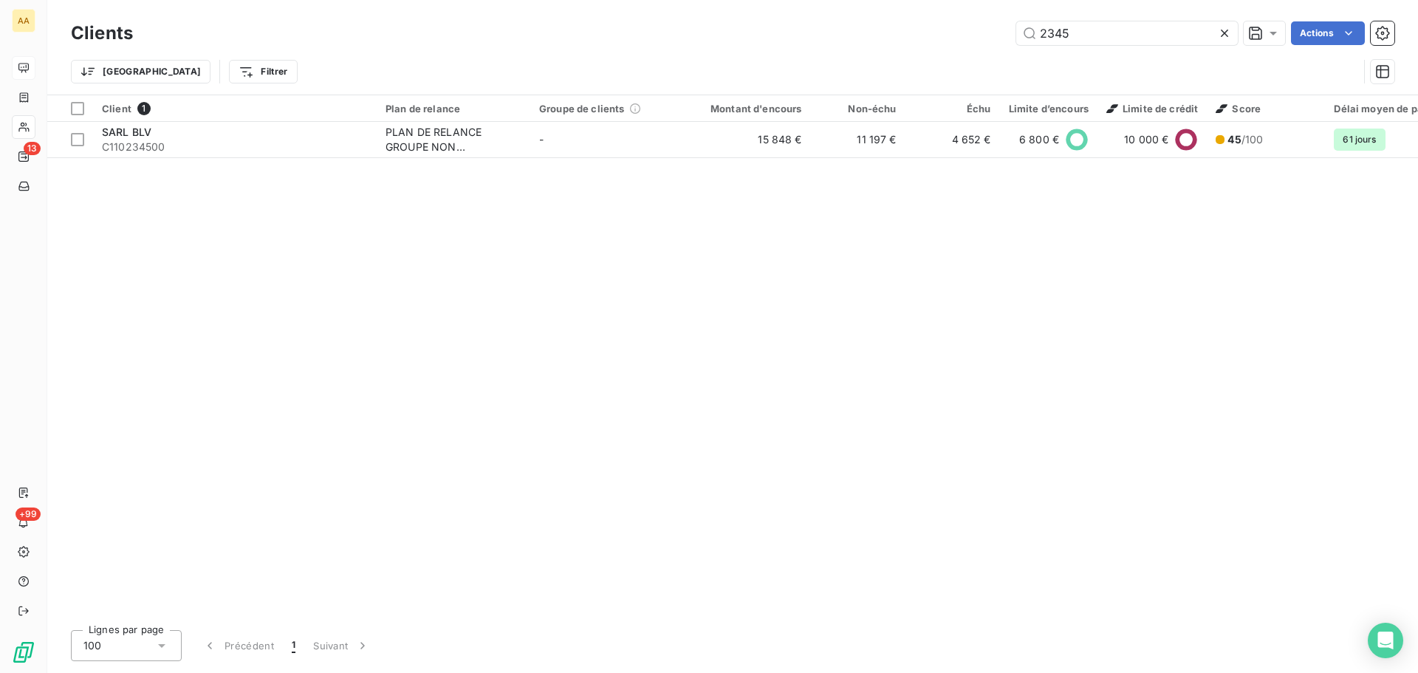
drag, startPoint x: 1092, startPoint y: 36, endPoint x: 851, endPoint y: 41, distance: 240.9
click at [851, 41] on div "2345 Actions" at bounding box center [773, 33] width 1244 height 24
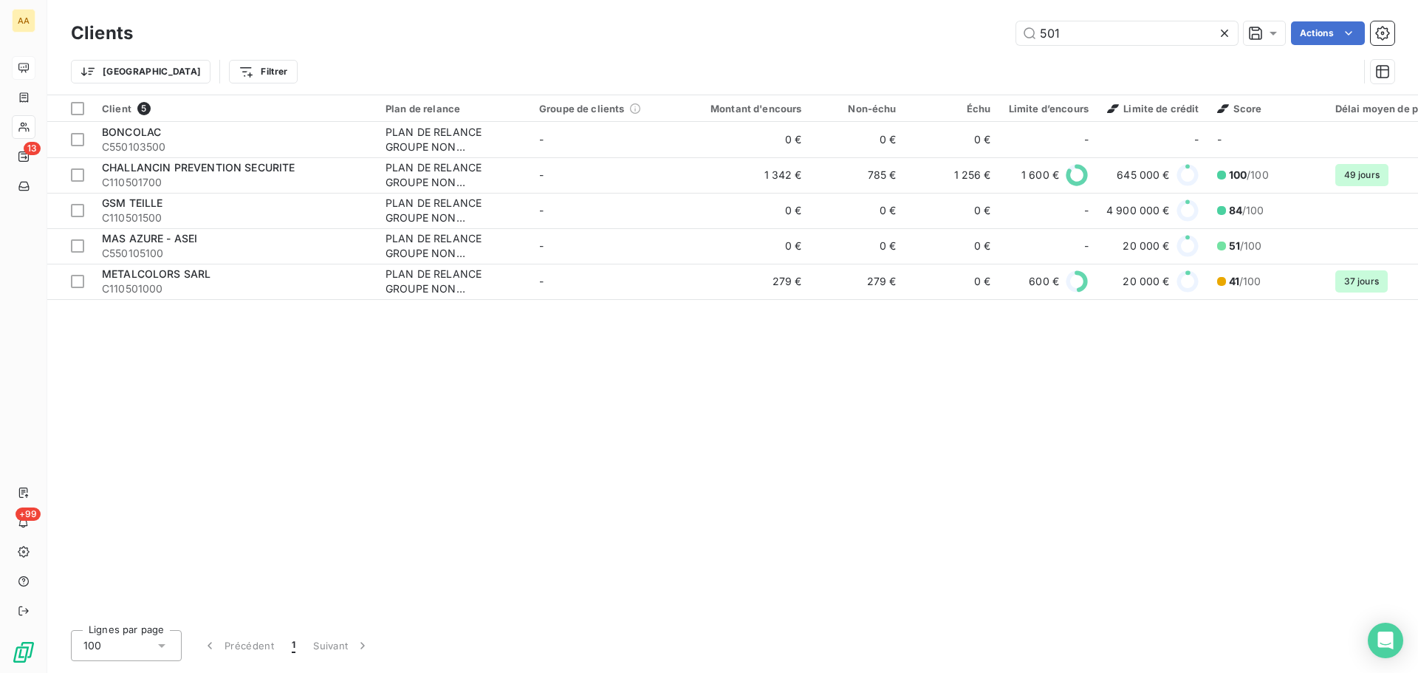
type input "501"
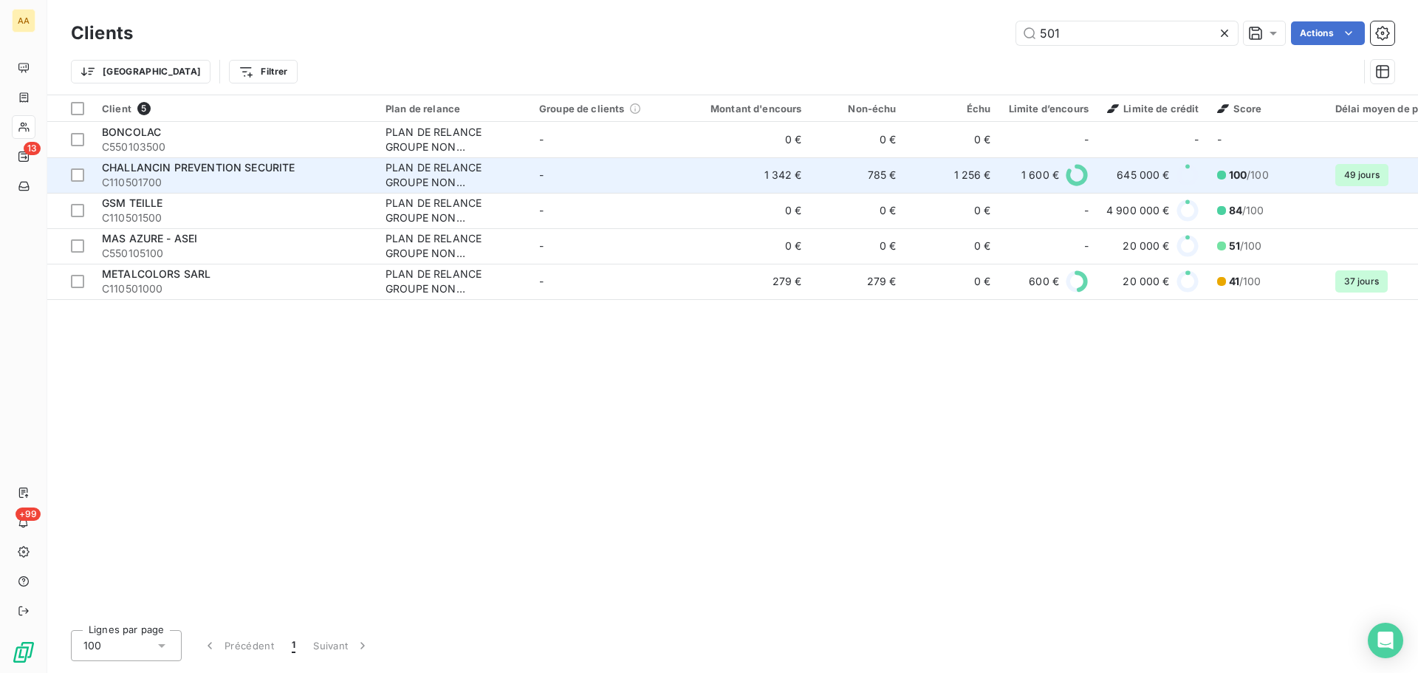
click at [159, 174] on div "CHALLANCIN PREVENTION SECURITE" at bounding box center [235, 167] width 266 height 15
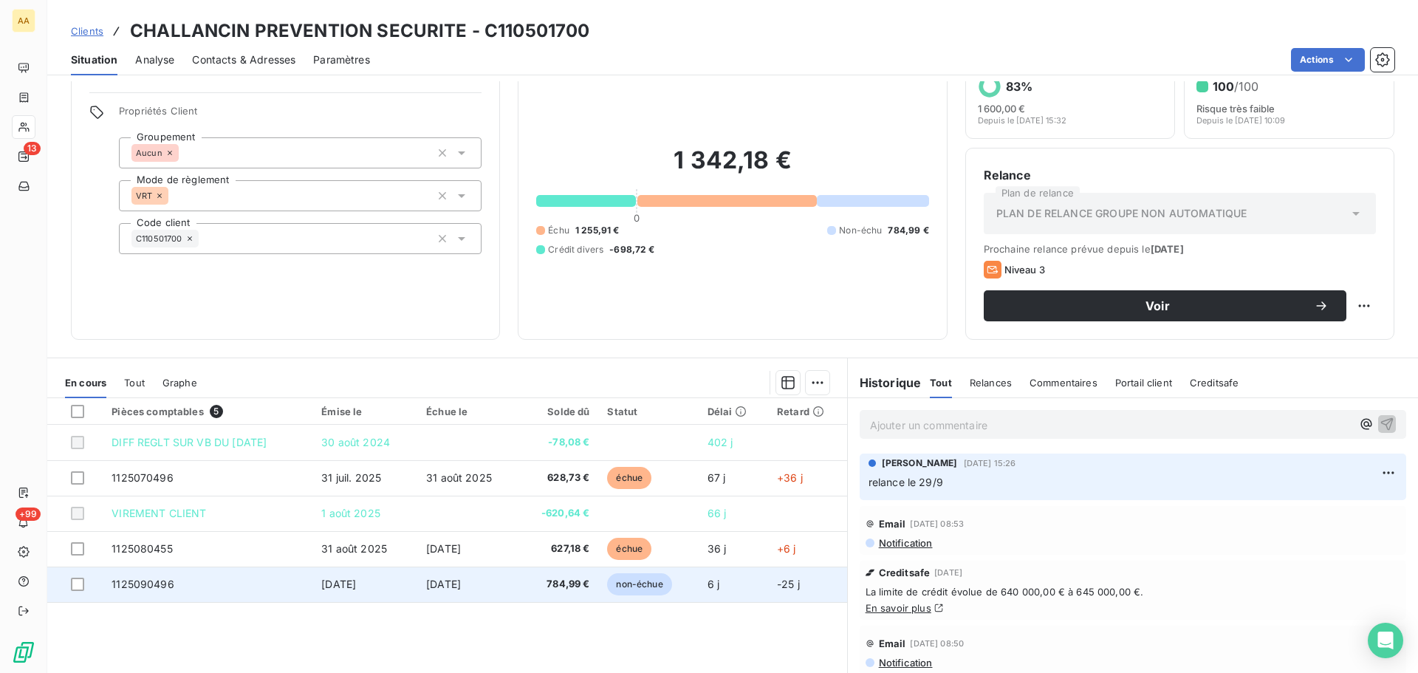
scroll to position [100, 0]
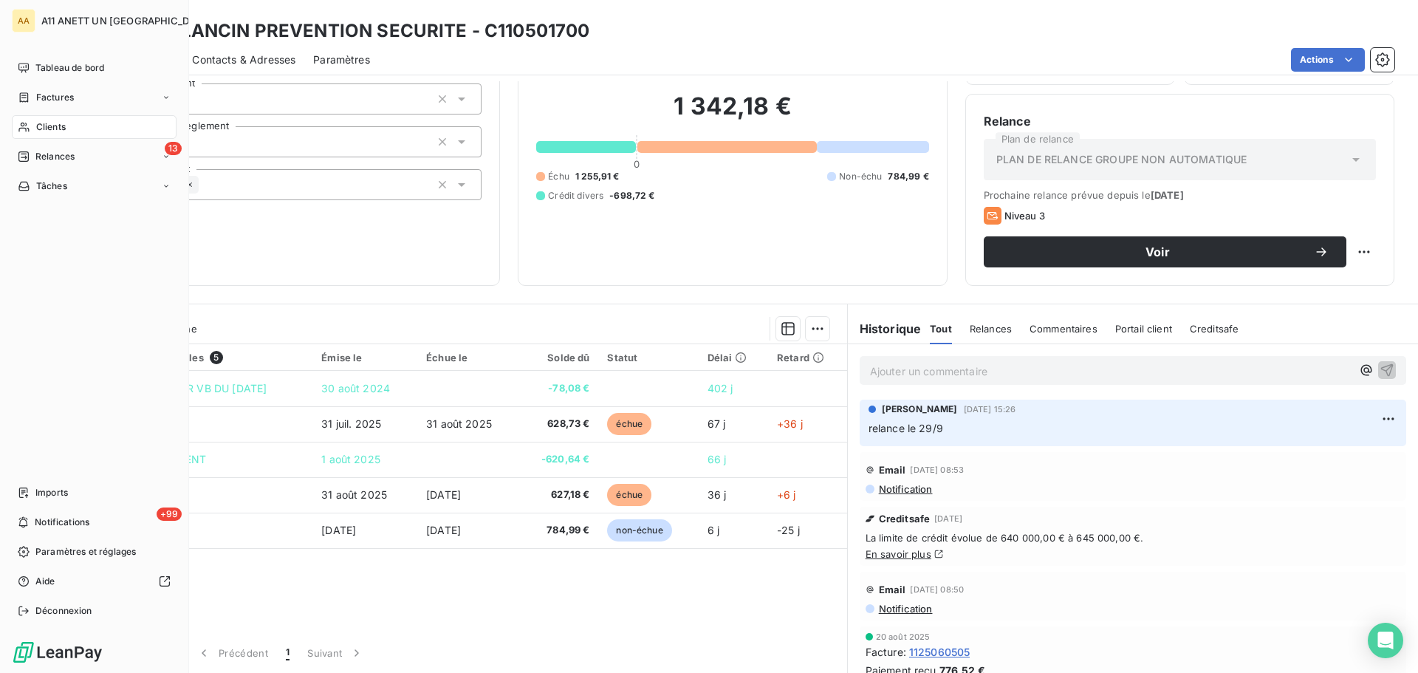
click at [51, 131] on span "Clients" at bounding box center [51, 126] width 30 height 13
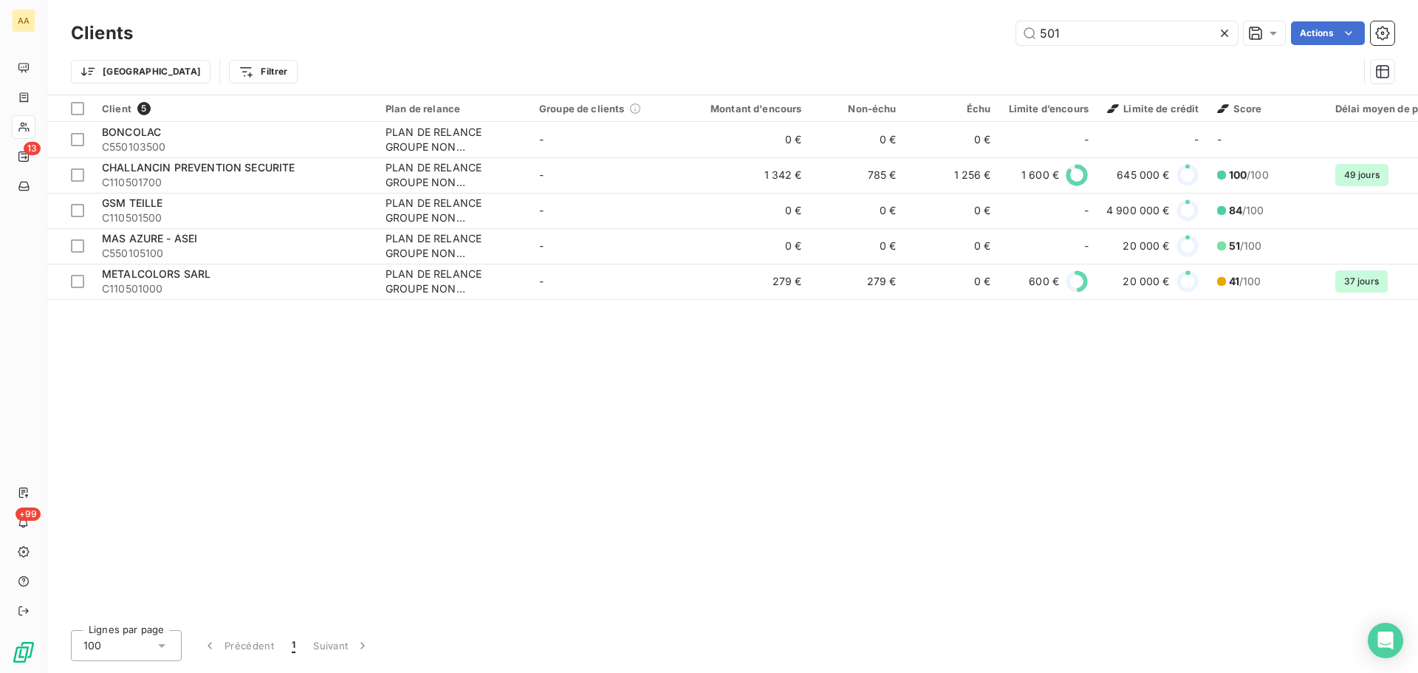
drag, startPoint x: 1066, startPoint y: 34, endPoint x: 991, endPoint y: 31, distance: 75.4
click at [991, 31] on div "501 Actions" at bounding box center [773, 33] width 1244 height 24
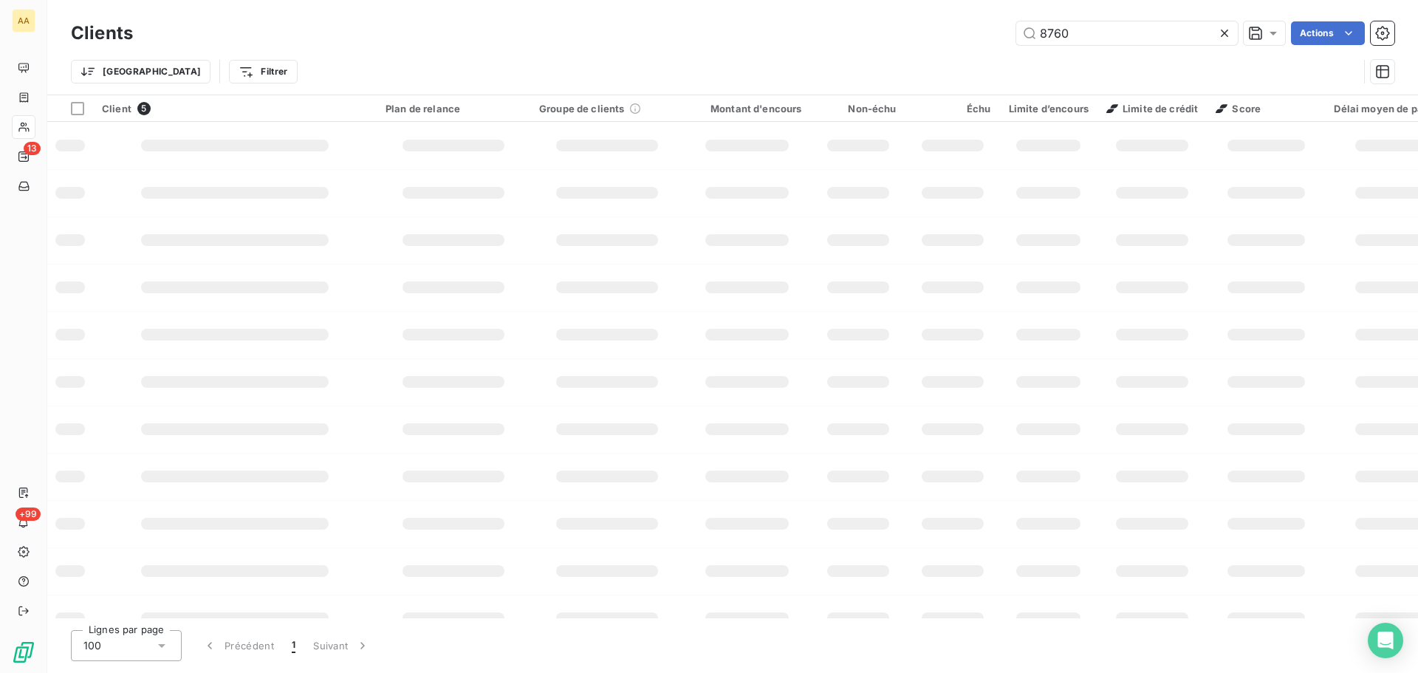
type input "8760"
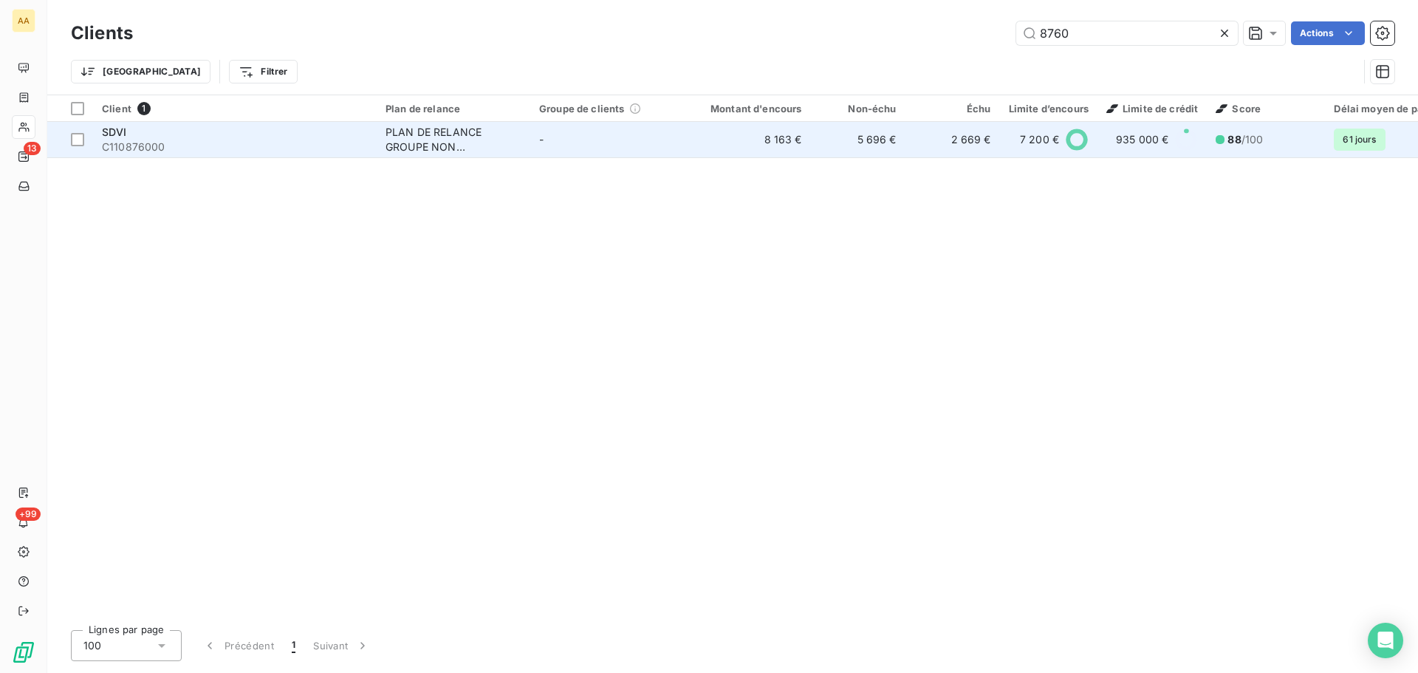
click at [128, 154] on td "SDVI C110876000" at bounding box center [235, 139] width 284 height 35
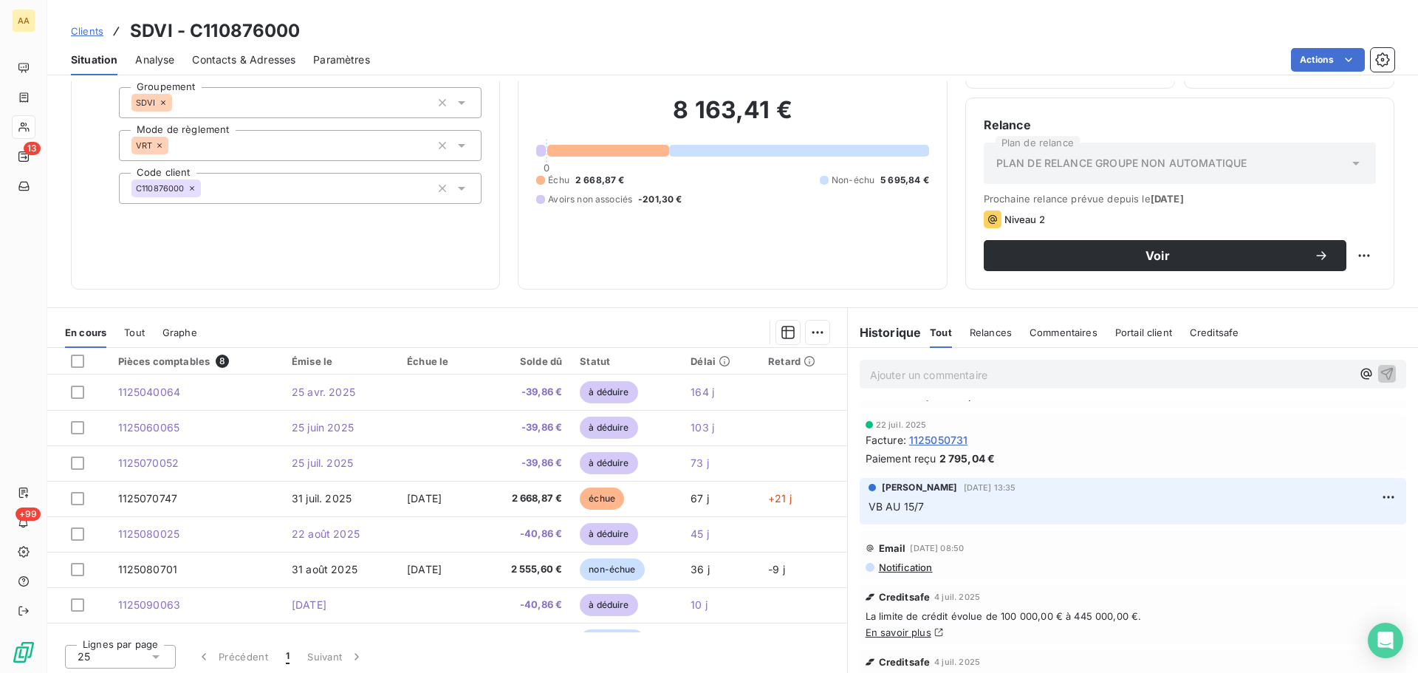
scroll to position [100, 0]
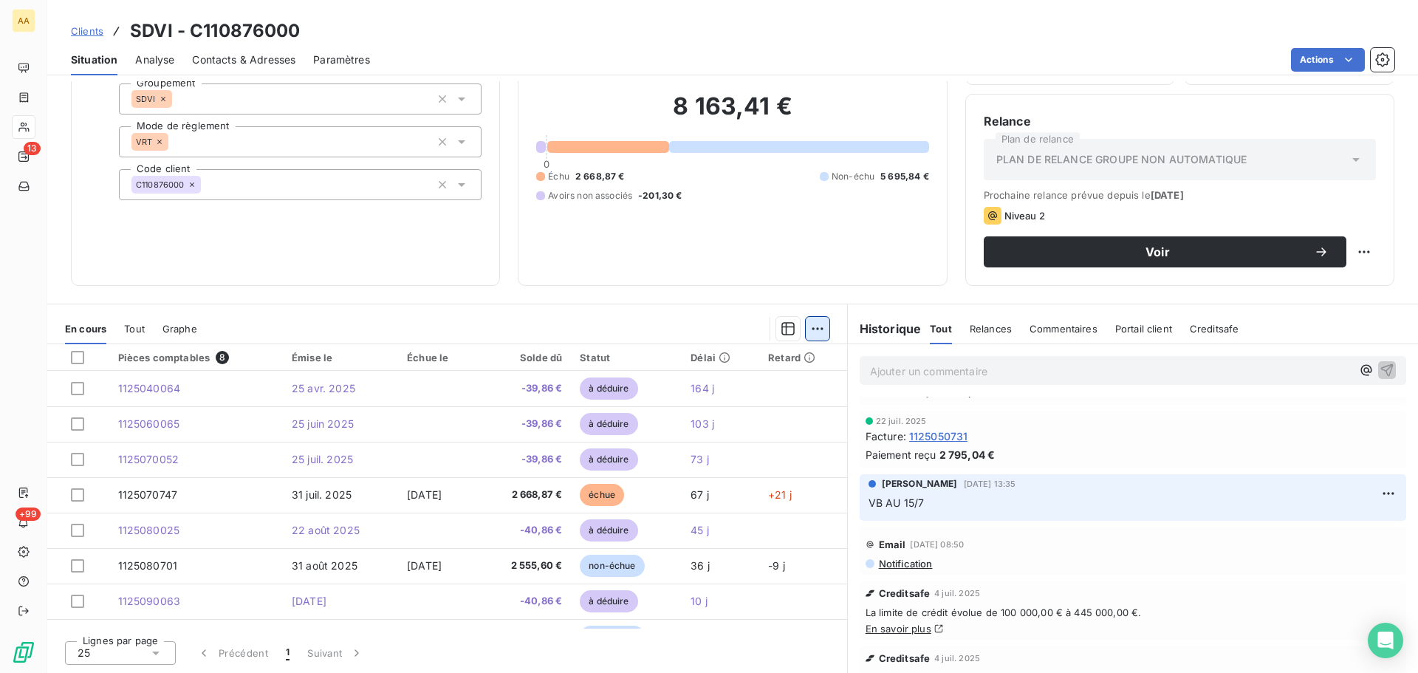
click at [814, 329] on html "AA 13 +99 Clients SDVI - C110876000 Situation Analyse Contacts & Adresses Param…" at bounding box center [709, 336] width 1418 height 673
